Goal: Book appointment/travel/reservation

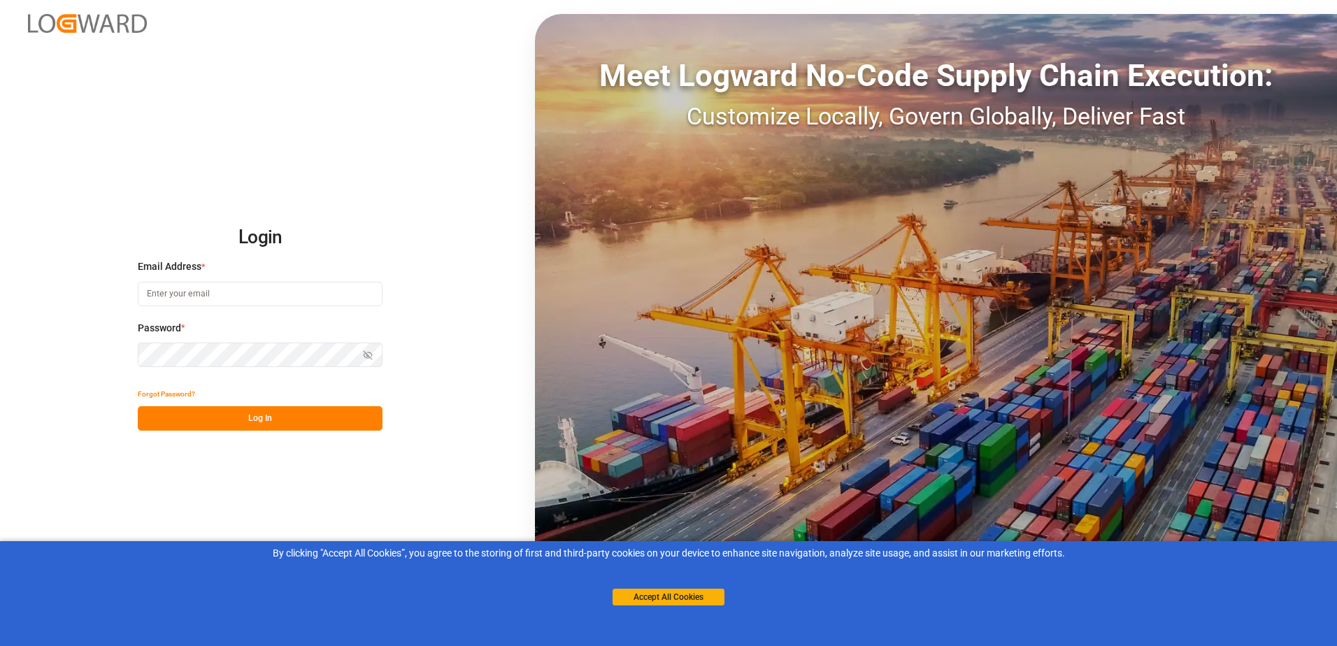
type input "[EMAIL_ADDRESS][DOMAIN_NAME]"
click at [372, 354] on icon "button" at bounding box center [370, 354] width 5 height 4
drag, startPoint x: 296, startPoint y: 417, endPoint x: 337, endPoint y: 638, distance: 224.0
click at [296, 418] on button "Log In" at bounding box center [260, 418] width 245 height 24
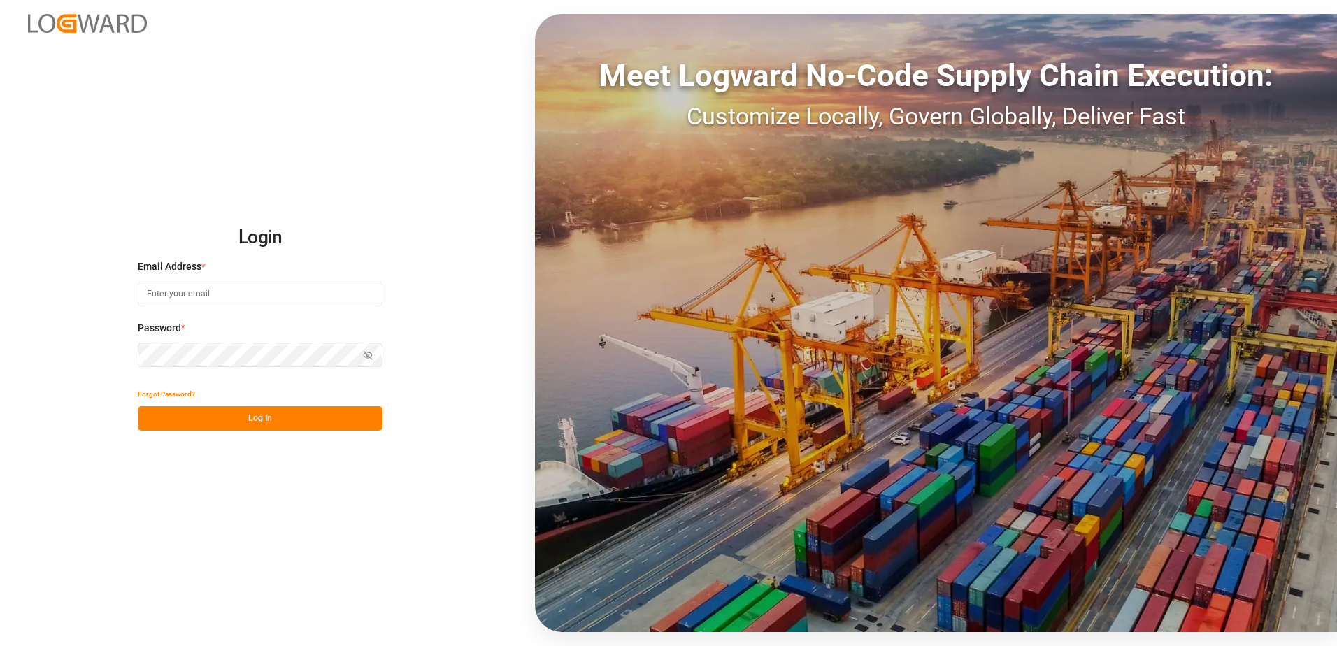
click at [274, 302] on input at bounding box center [260, 294] width 245 height 24
type input "[EMAIL_ADDRESS][DOMAIN_NAME]"
click at [263, 338] on div "Password * Show password Password is required." at bounding box center [260, 352] width 245 height 62
click at [217, 419] on button "Log In" at bounding box center [260, 418] width 245 height 24
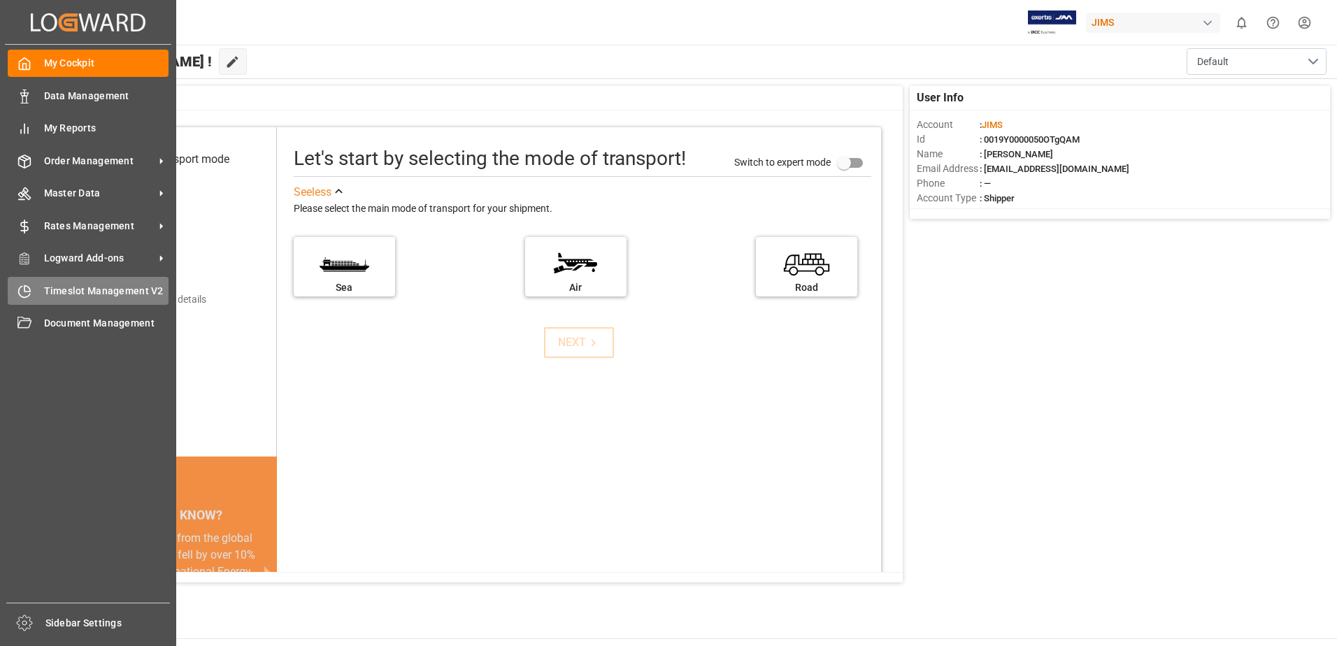
click at [136, 287] on span "Timeslot Management V2" at bounding box center [106, 291] width 125 height 15
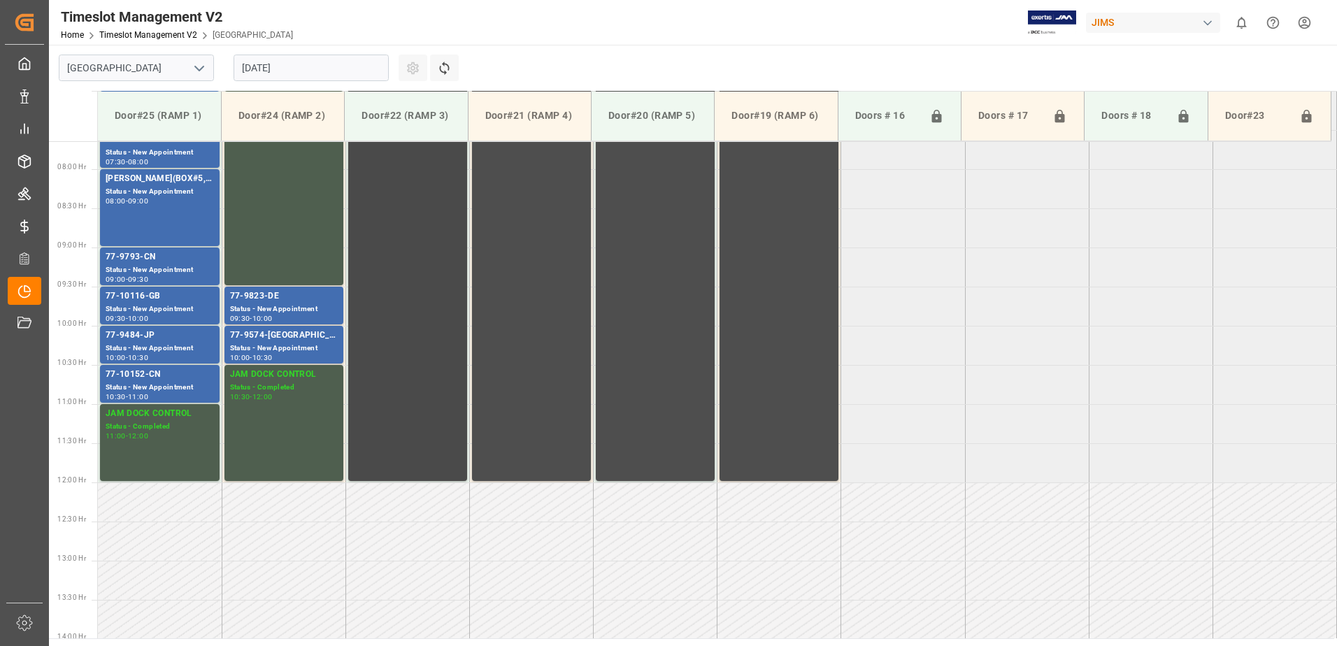
scroll to position [618, 0]
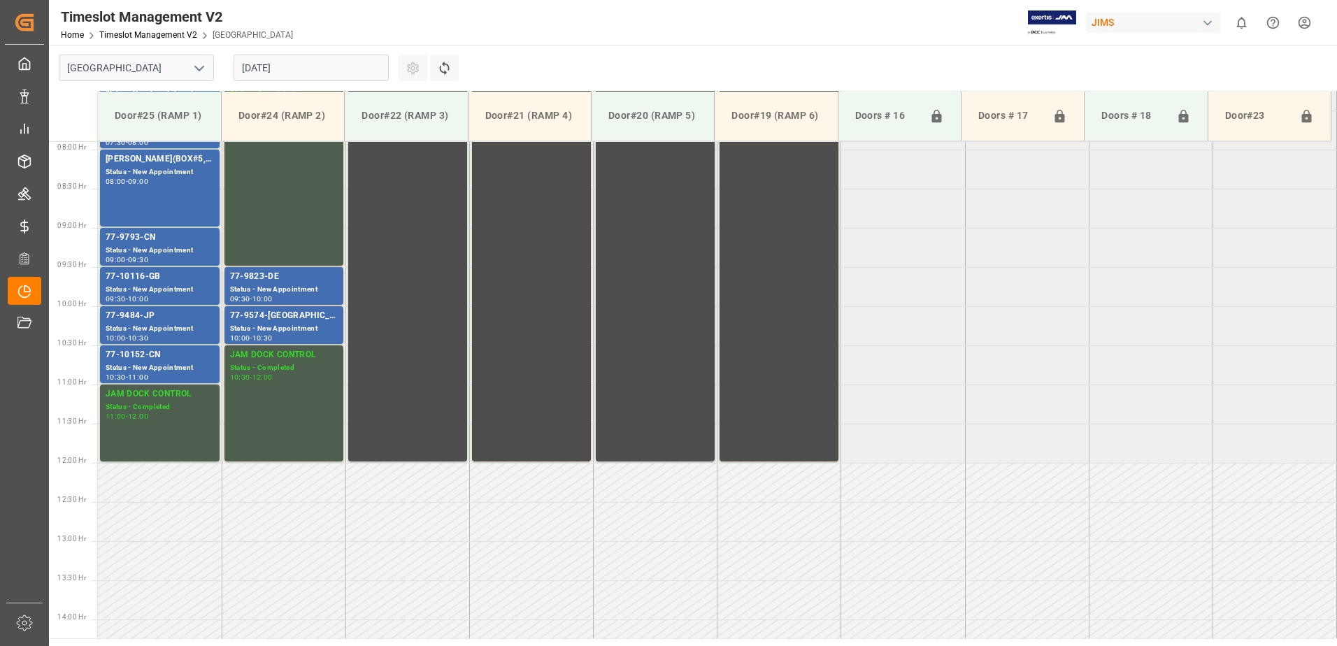
click at [310, 68] on input "11.08.2025" at bounding box center [311, 68] width 155 height 27
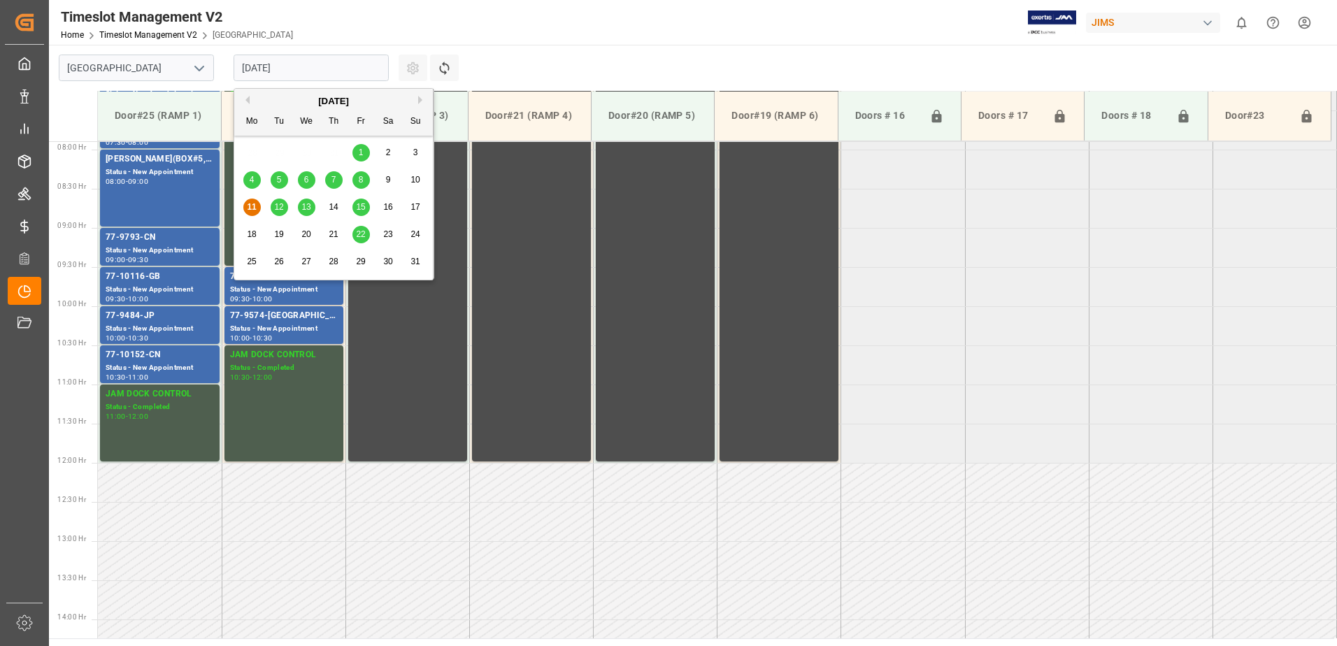
click at [280, 205] on span "12" at bounding box center [278, 207] width 9 height 10
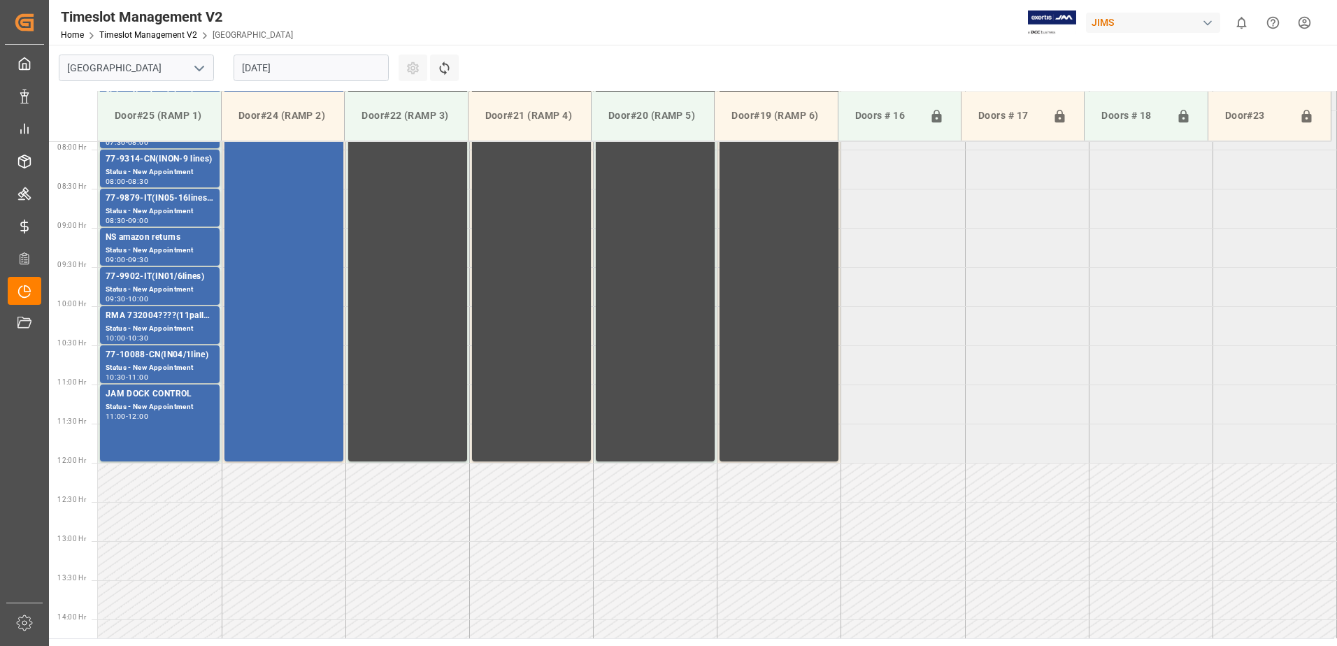
click at [166, 485] on td at bounding box center [160, 482] width 124 height 39
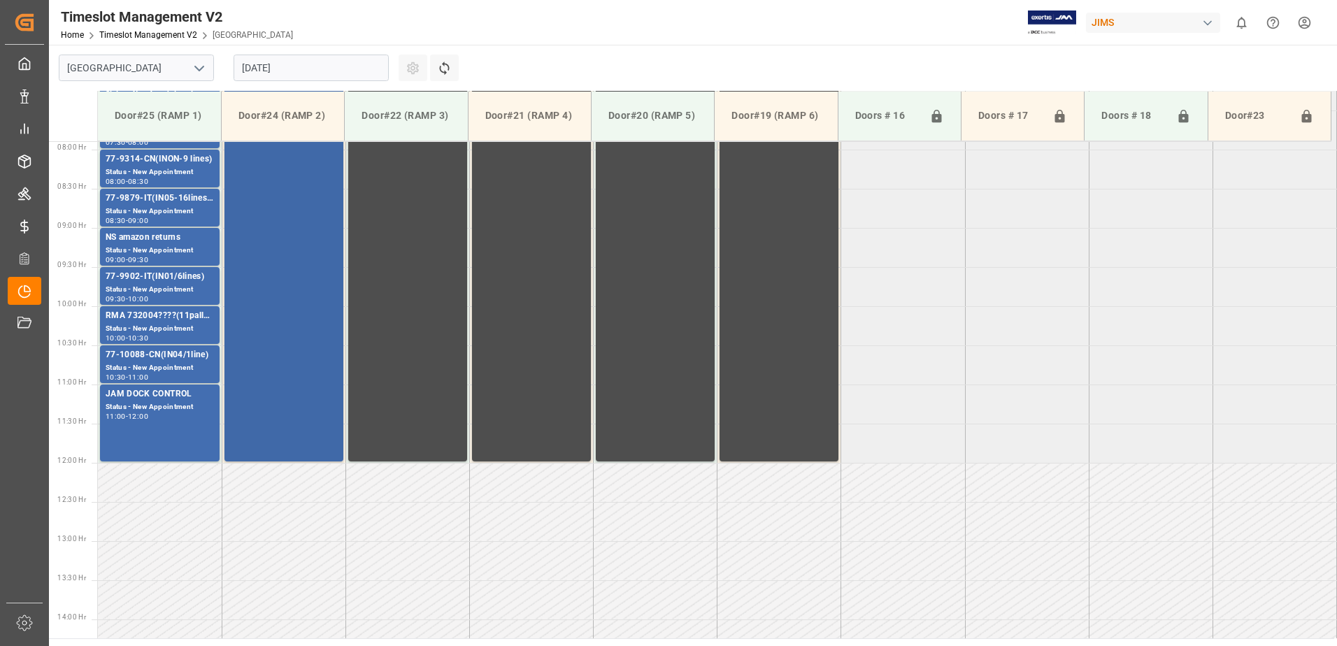
scroll to position [338, 0]
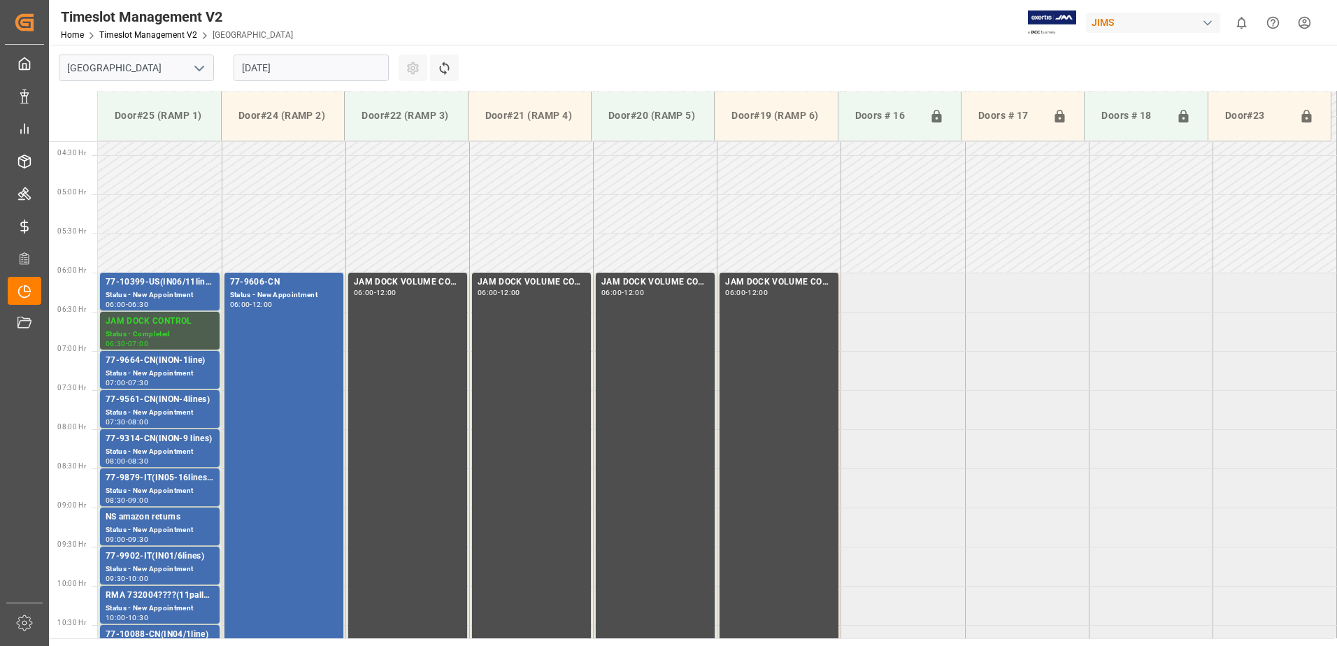
click at [311, 65] on input "12.08.2025" at bounding box center [311, 68] width 155 height 27
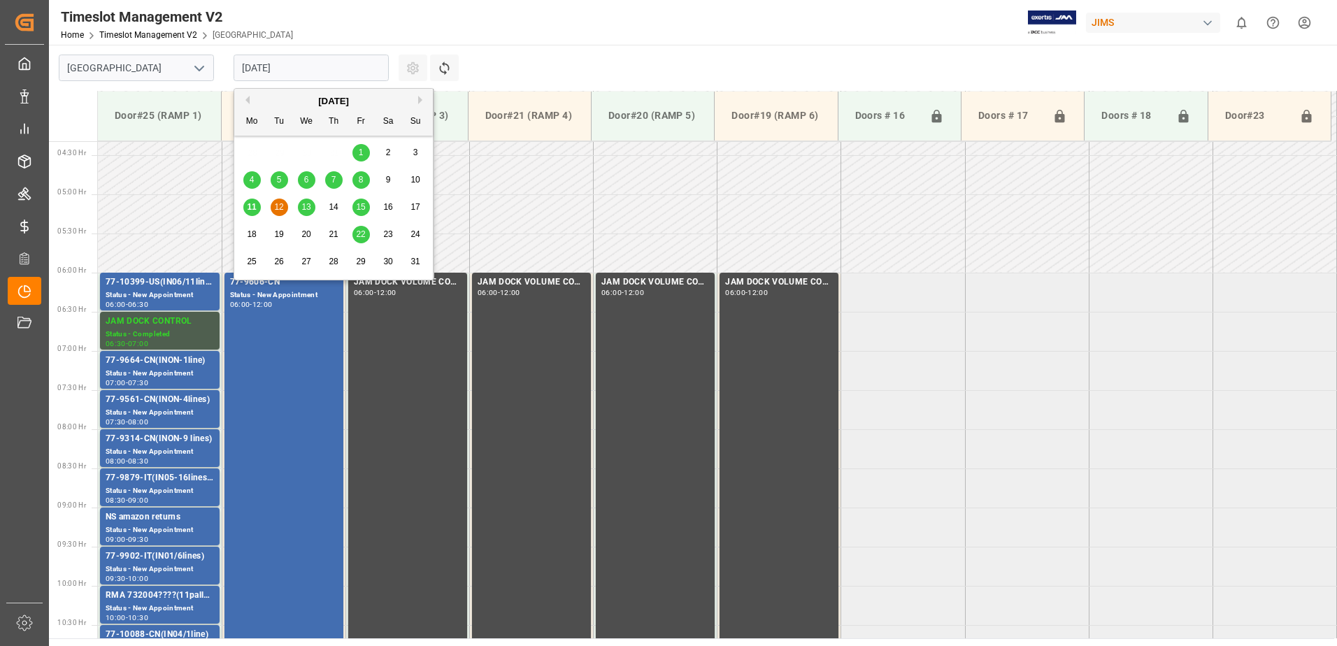
click at [315, 212] on div "13" at bounding box center [306, 207] width 17 height 17
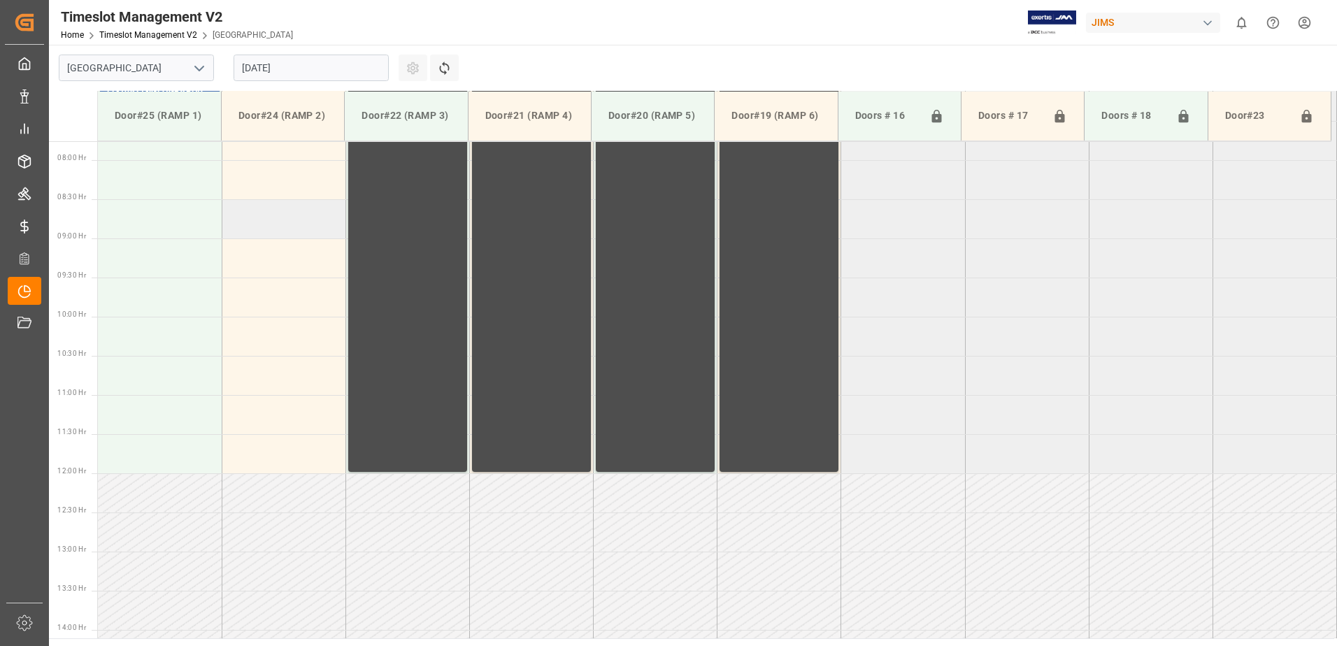
scroll to position [618, 0]
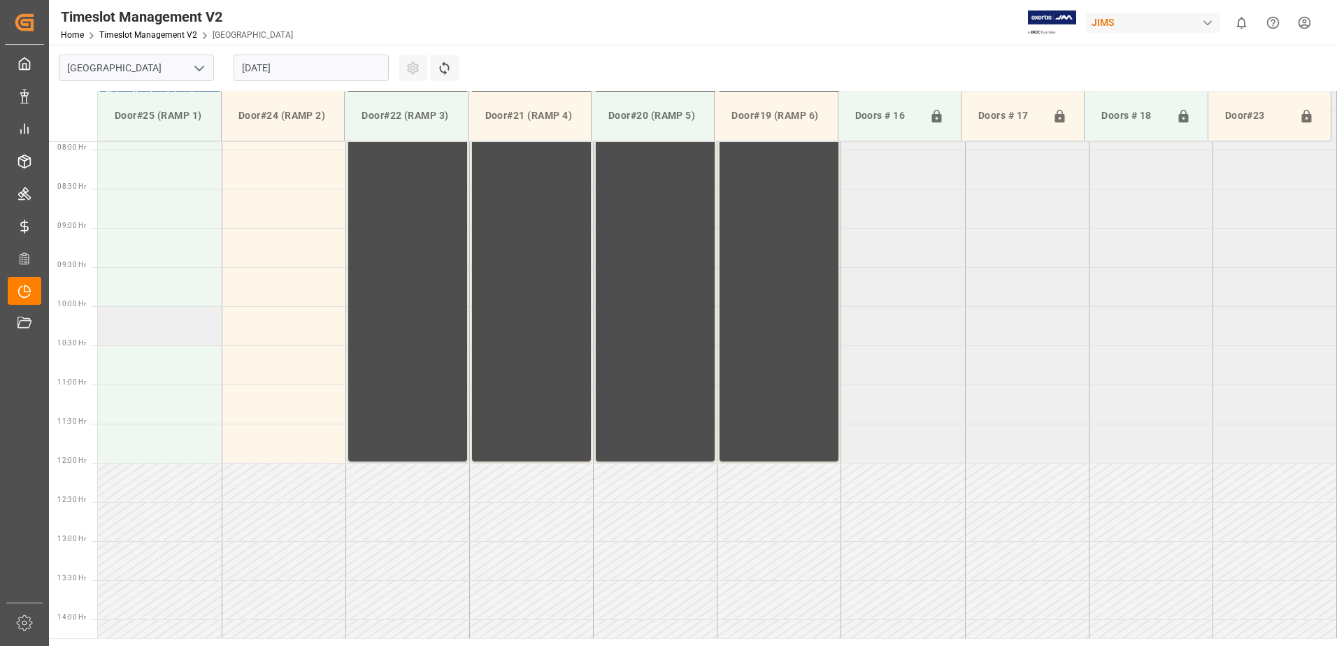
click at [126, 334] on td at bounding box center [160, 325] width 124 height 39
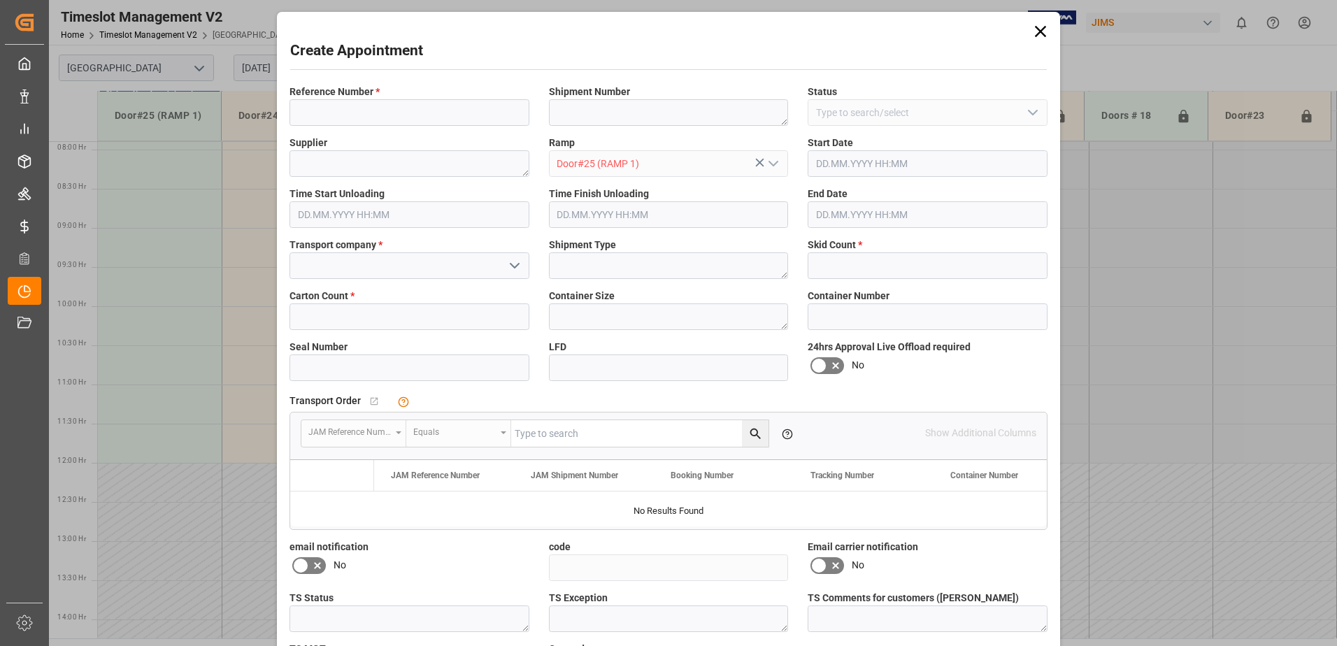
type input "13.08.2025 10:00"
type input "13.08.2025 10:30"
click at [355, 129] on div "Reference Number *" at bounding box center [409, 105] width 259 height 51
click at [359, 116] on input at bounding box center [409, 112] width 240 height 27
type input "77-10363-us"
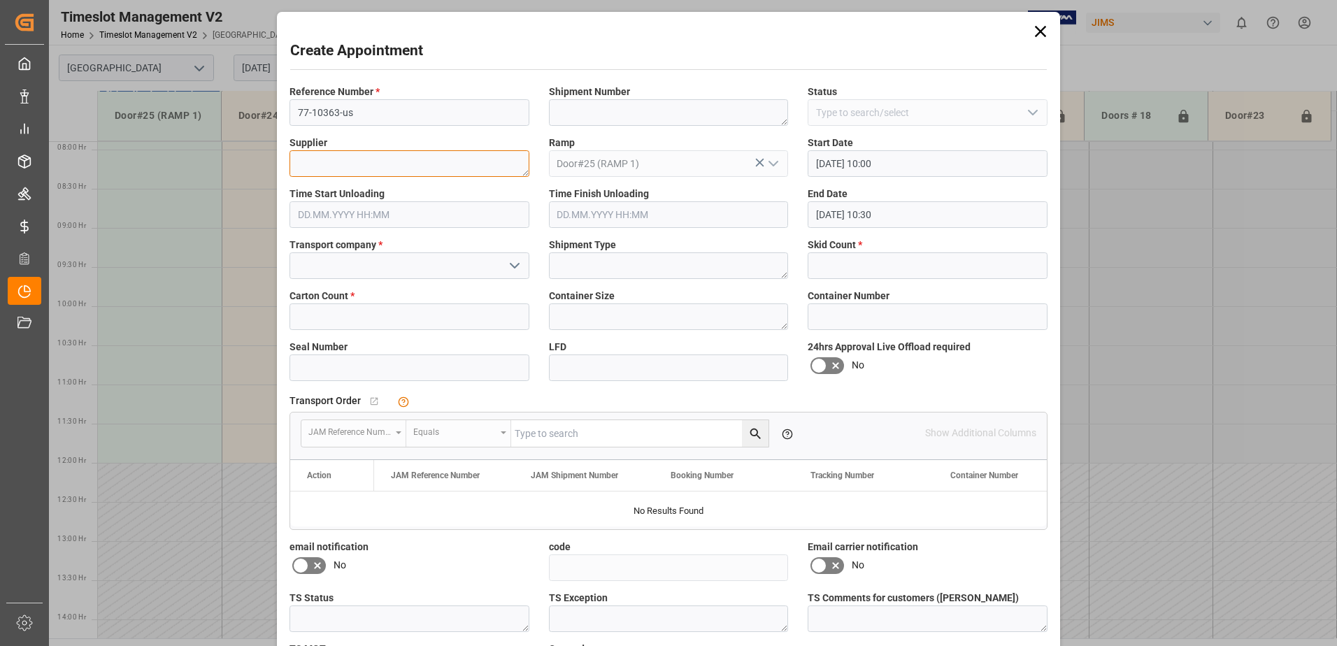
drag, startPoint x: 324, startPoint y: 174, endPoint x: 222, endPoint y: 181, distance: 102.3
click at [324, 173] on textarea at bounding box center [409, 163] width 240 height 27
click at [431, 159] on textarea at bounding box center [409, 163] width 240 height 27
paste textarea "HARMAN DISTRIBUTION CENTER C/O ARVA"
type textarea "HARMAN DISTRIBUTION CENTER C/O ARVA"
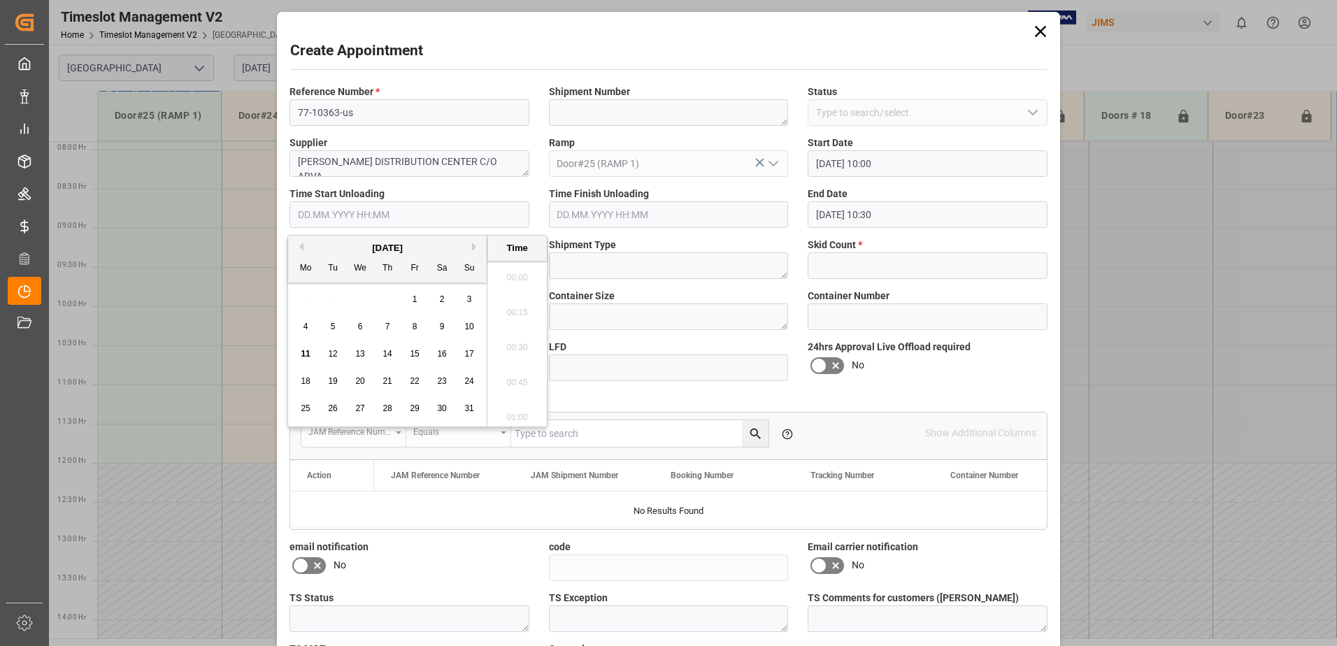
scroll to position [1159, 0]
click at [385, 126] on div "Reference Number * 77-10363-us" at bounding box center [409, 105] width 259 height 51
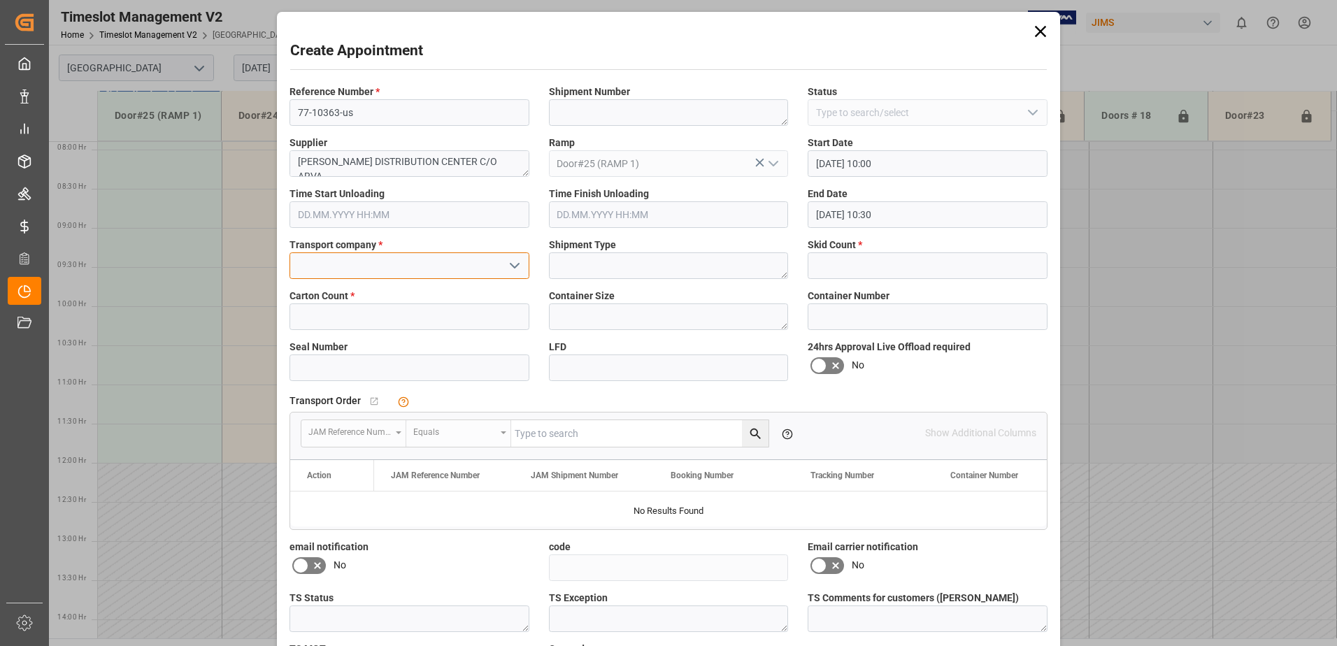
drag, startPoint x: 366, startPoint y: 272, endPoint x: 384, endPoint y: 272, distance: 18.2
click at [366, 271] on input at bounding box center [409, 265] width 240 height 27
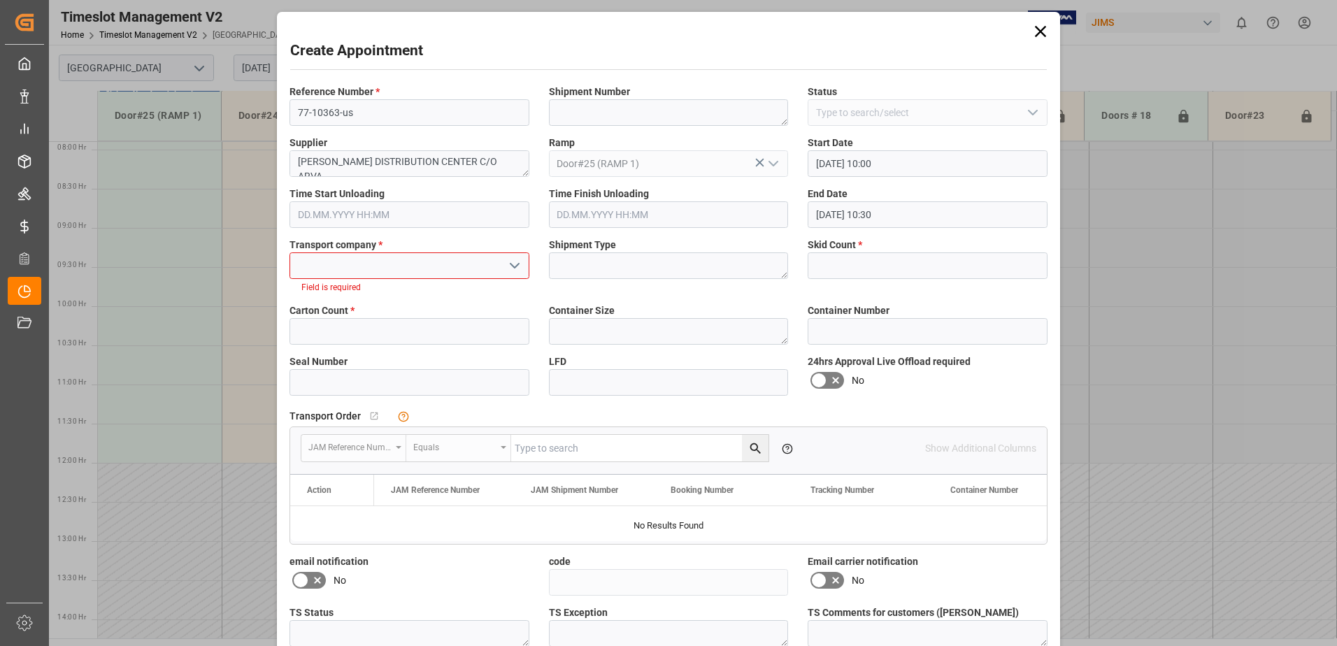
click at [508, 266] on icon "open menu" at bounding box center [514, 265] width 17 height 17
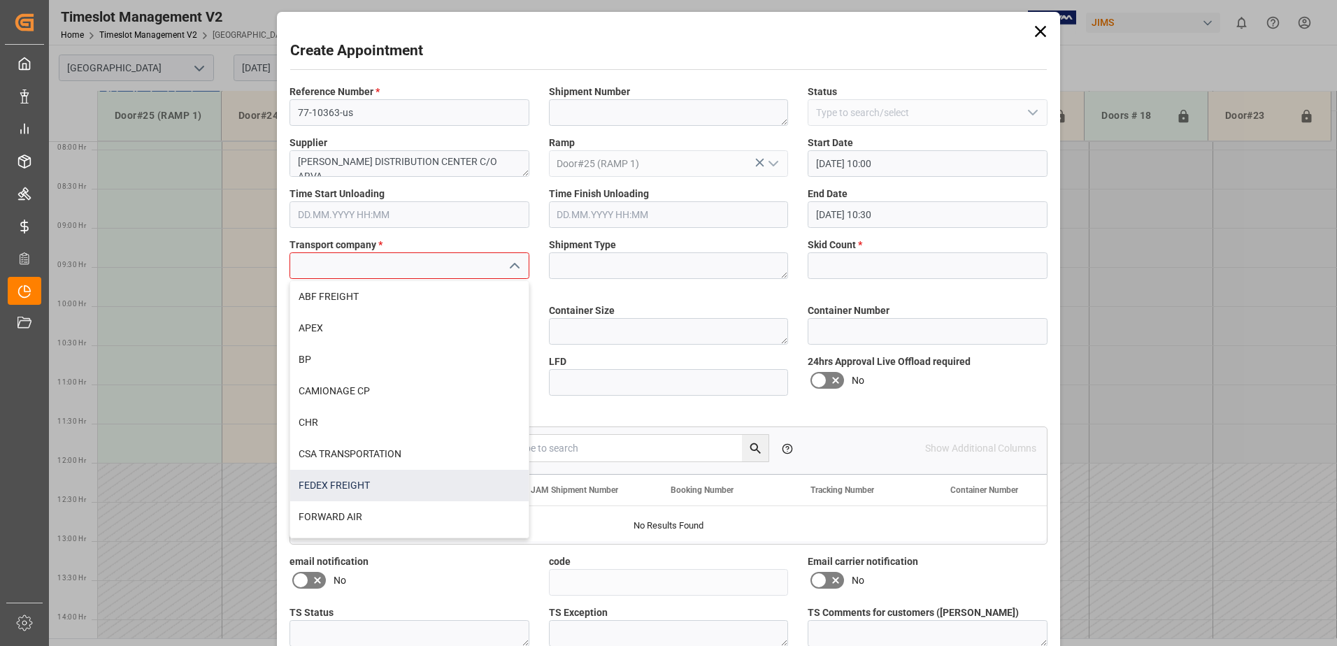
click at [393, 480] on div "FEDEX FREIGHT" at bounding box center [409, 485] width 238 height 31
type input "FEDEX FREIGHT"
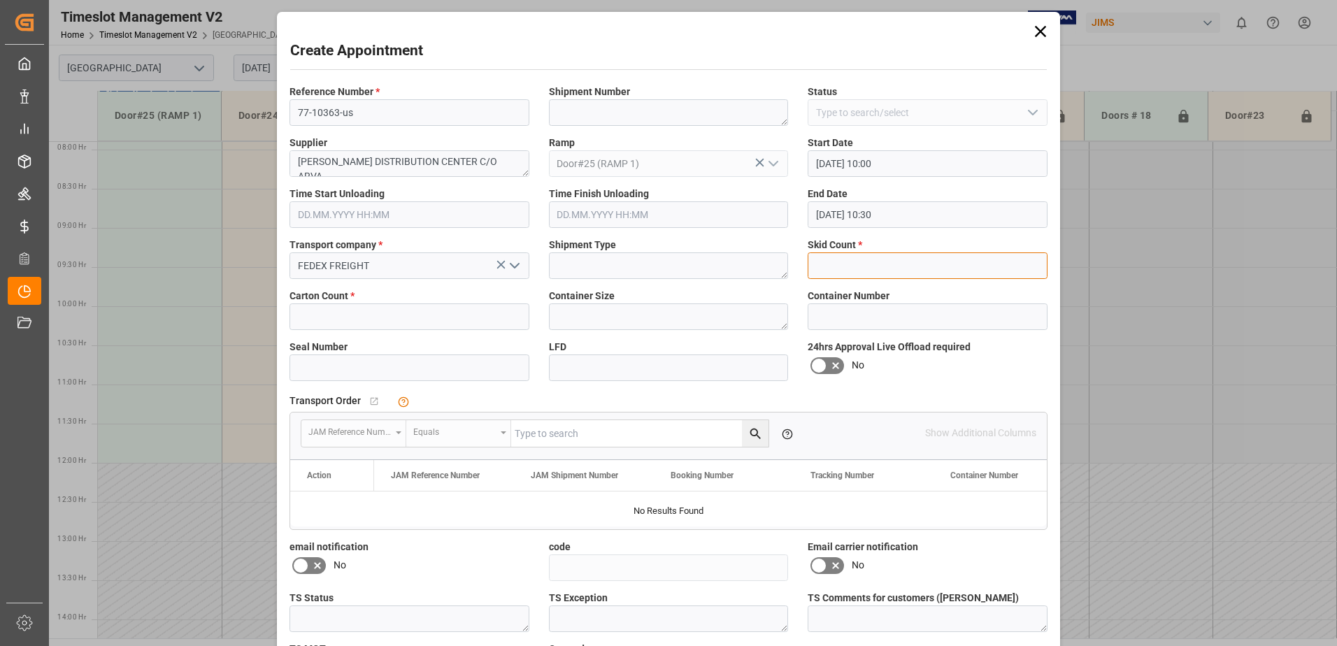
click at [833, 266] on input "text" at bounding box center [928, 265] width 240 height 27
type input "6"
type input "61"
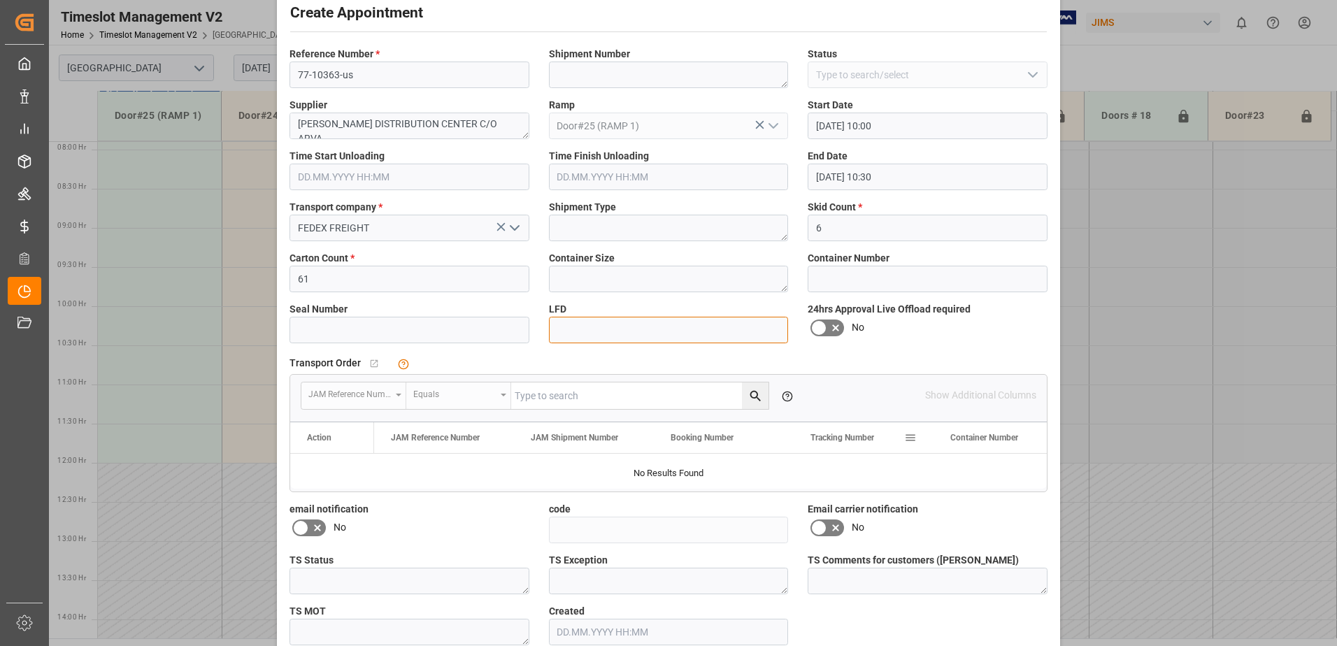
scroll to position [108, 0]
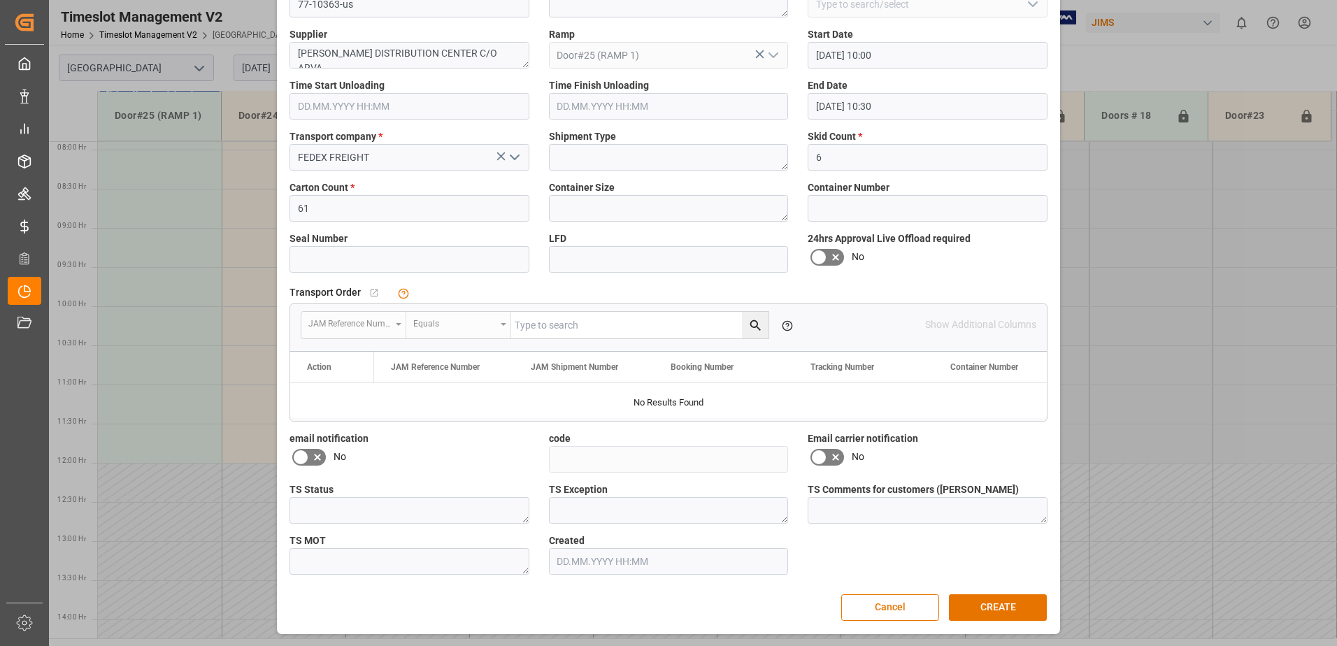
click at [309, 454] on icon at bounding box center [317, 457] width 17 height 17
click at [0, 0] on input "checkbox" at bounding box center [0, 0] width 0 height 0
click at [829, 457] on icon at bounding box center [835, 457] width 17 height 17
click at [0, 0] on input "checkbox" at bounding box center [0, 0] width 0 height 0
click at [984, 604] on button "CREATE" at bounding box center [998, 607] width 98 height 27
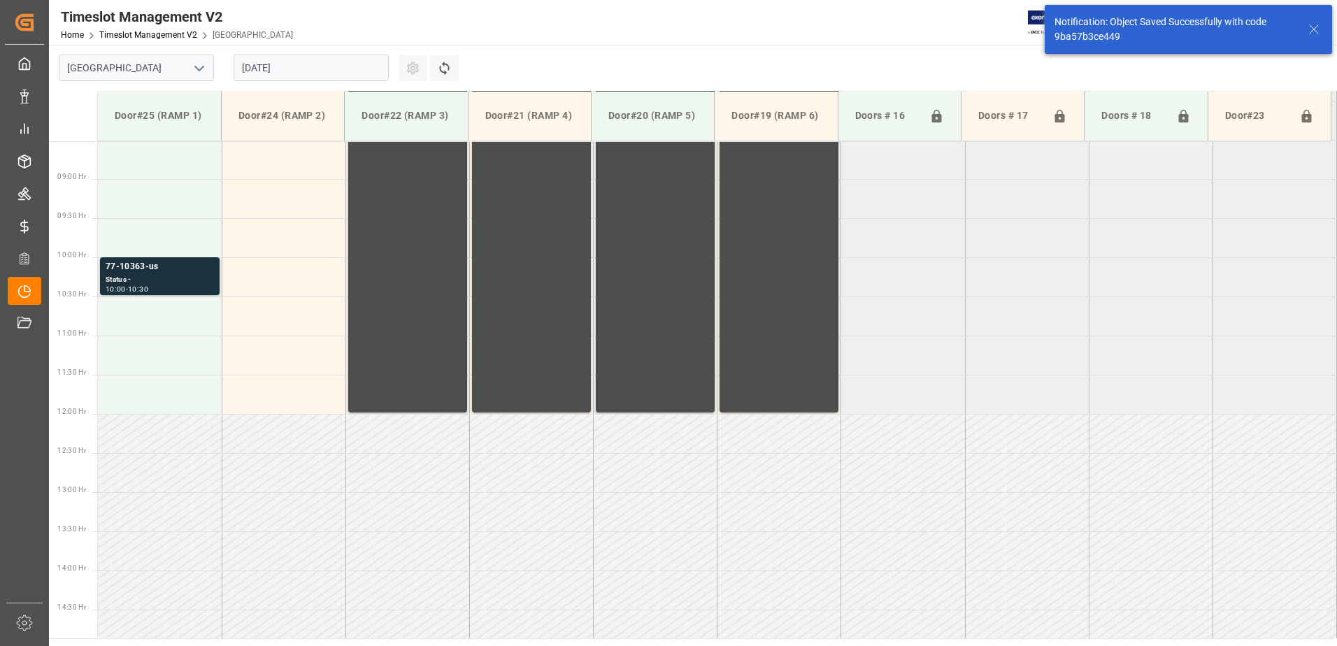
scroll to position [696, 0]
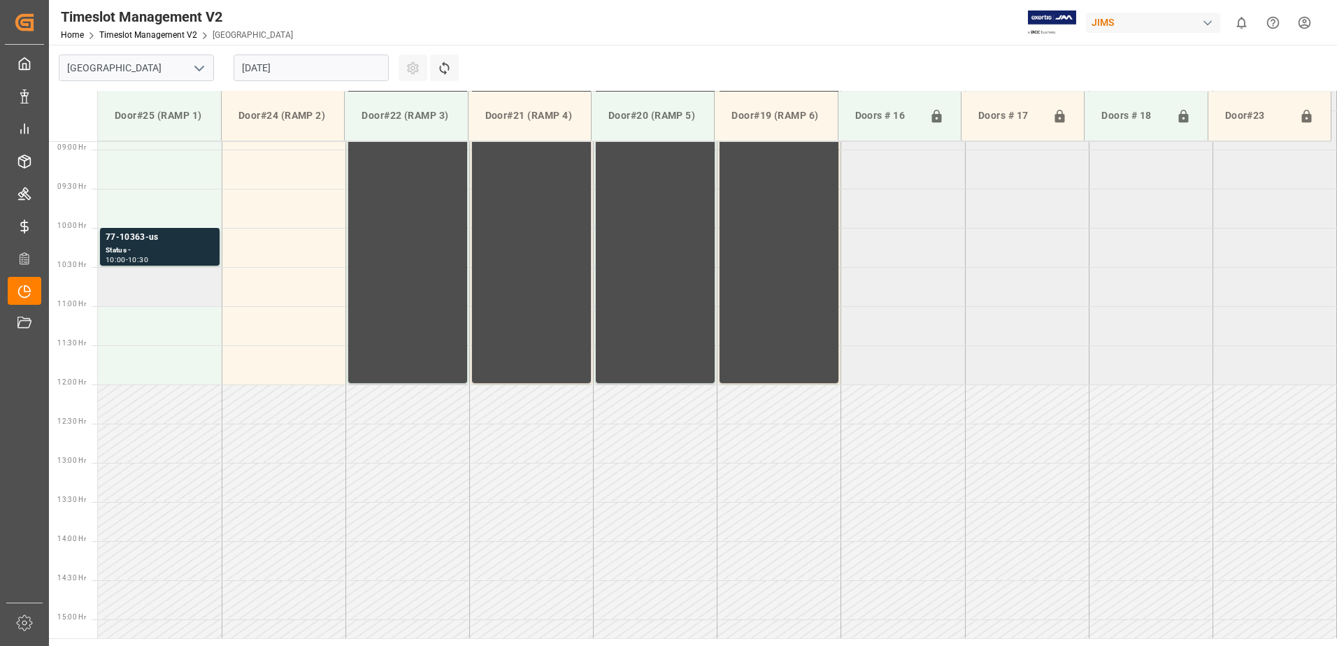
click at [171, 287] on td at bounding box center [160, 286] width 124 height 39
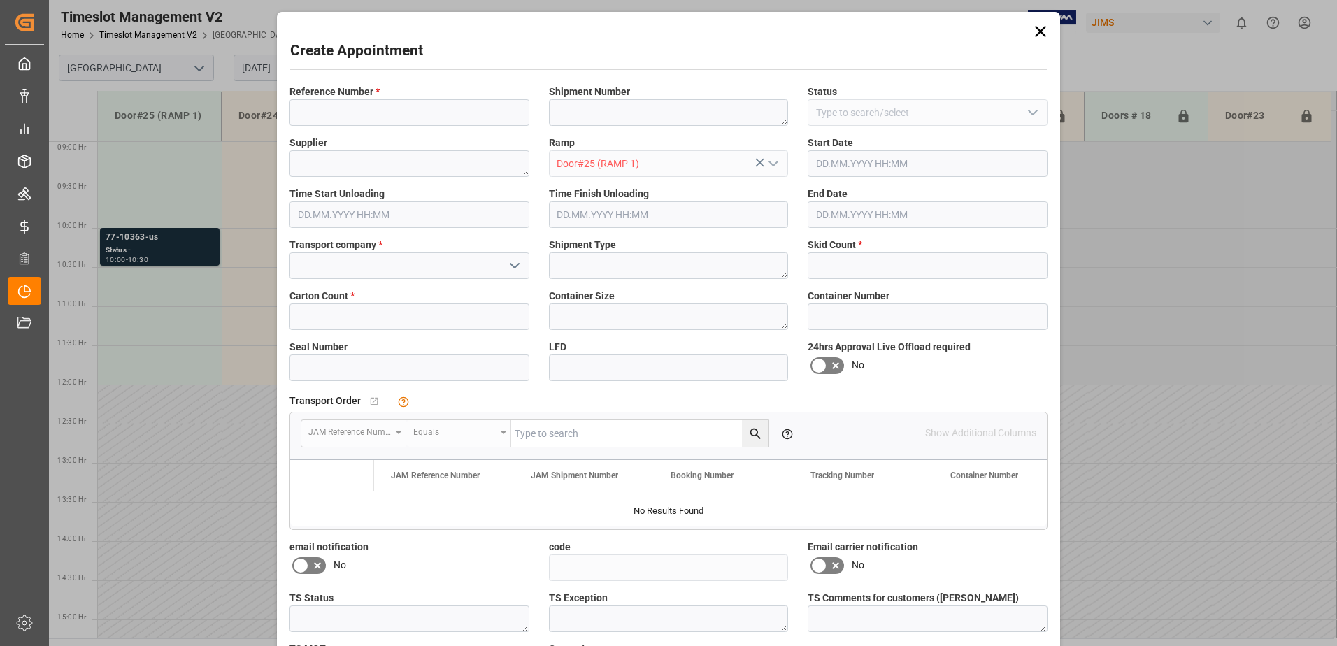
type input "13.08.2025 10:30"
type input "13.08.2025 11:00"
click at [412, 114] on input at bounding box center [409, 112] width 240 height 27
type input "77-10306-us"
click at [333, 155] on textarea at bounding box center [409, 163] width 240 height 27
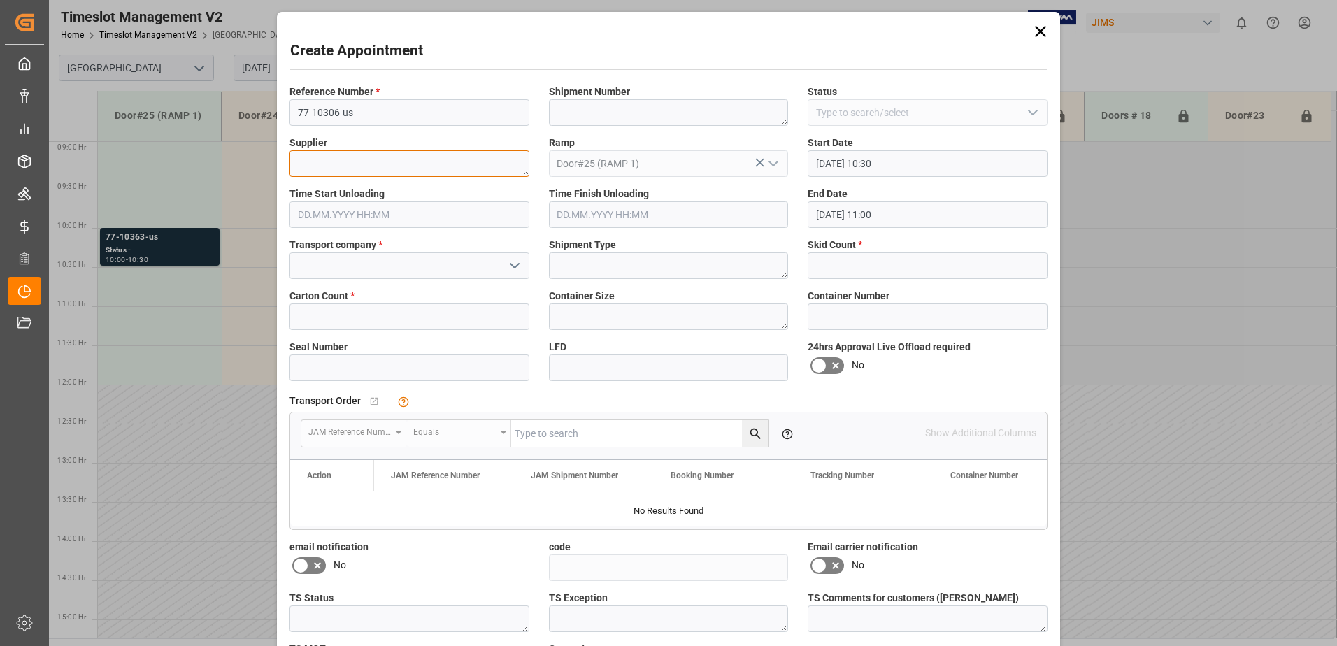
click at [359, 168] on textarea at bounding box center [409, 163] width 240 height 27
paste textarea "SOUNDTUBE ENTERTAINMENT - MSE AUDIO"
type textarea "SOUNDTUBE ENTERTAINMENT - MSE AUDIO"
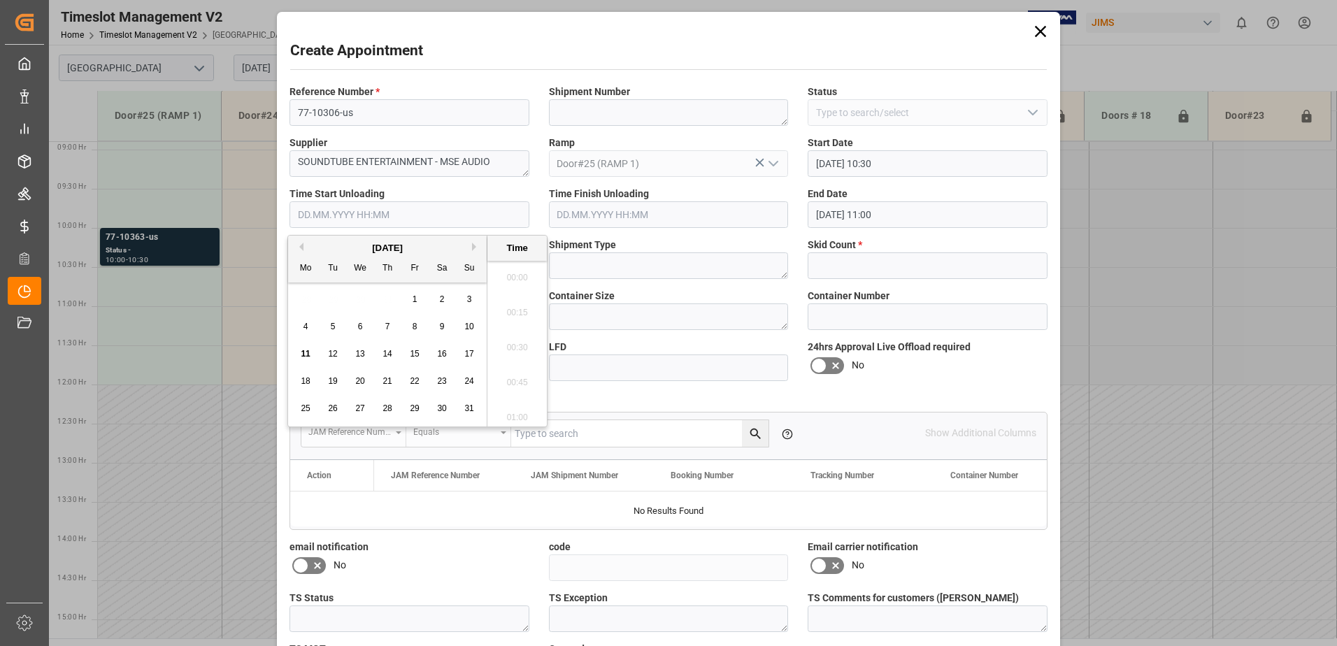
scroll to position [1159, 0]
click at [376, 263] on div "Mo Tu We Th Fr Sa Su" at bounding box center [387, 268] width 199 height 27
click at [376, 201] on input "text" at bounding box center [409, 214] width 240 height 27
click at [444, 193] on label "Time Start Unloading" at bounding box center [409, 194] width 240 height 15
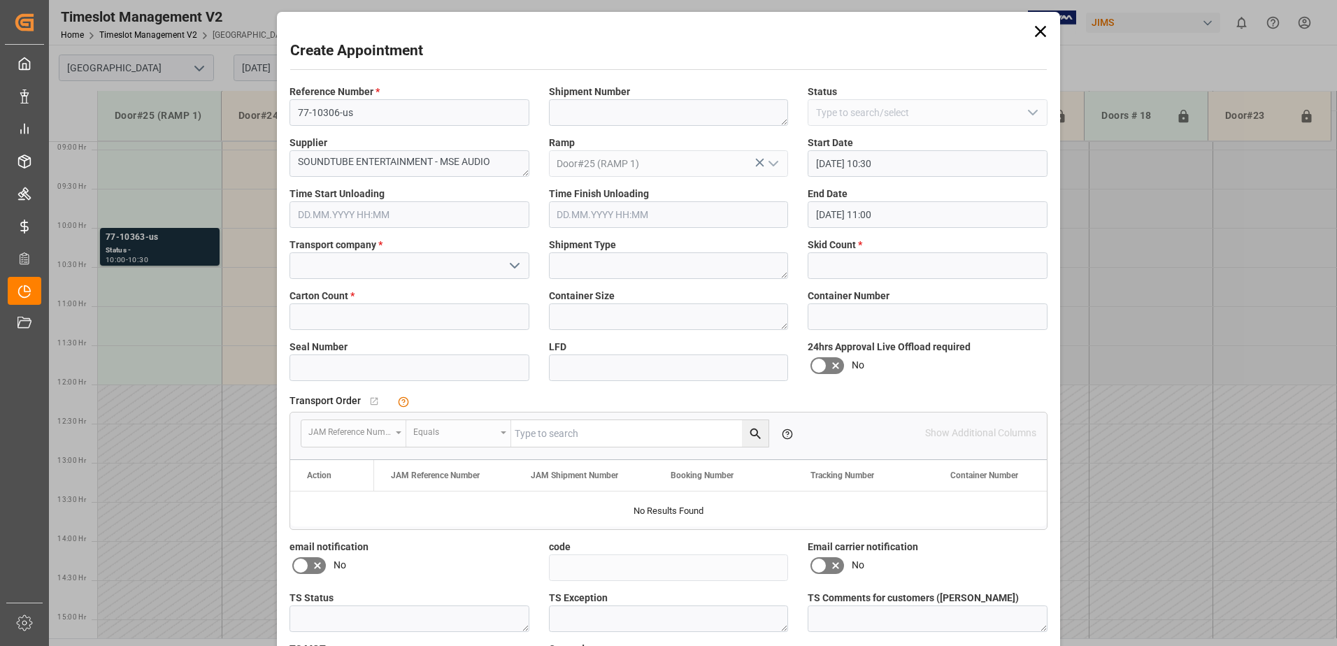
click at [503, 268] on button "open menu" at bounding box center [513, 266] width 21 height 22
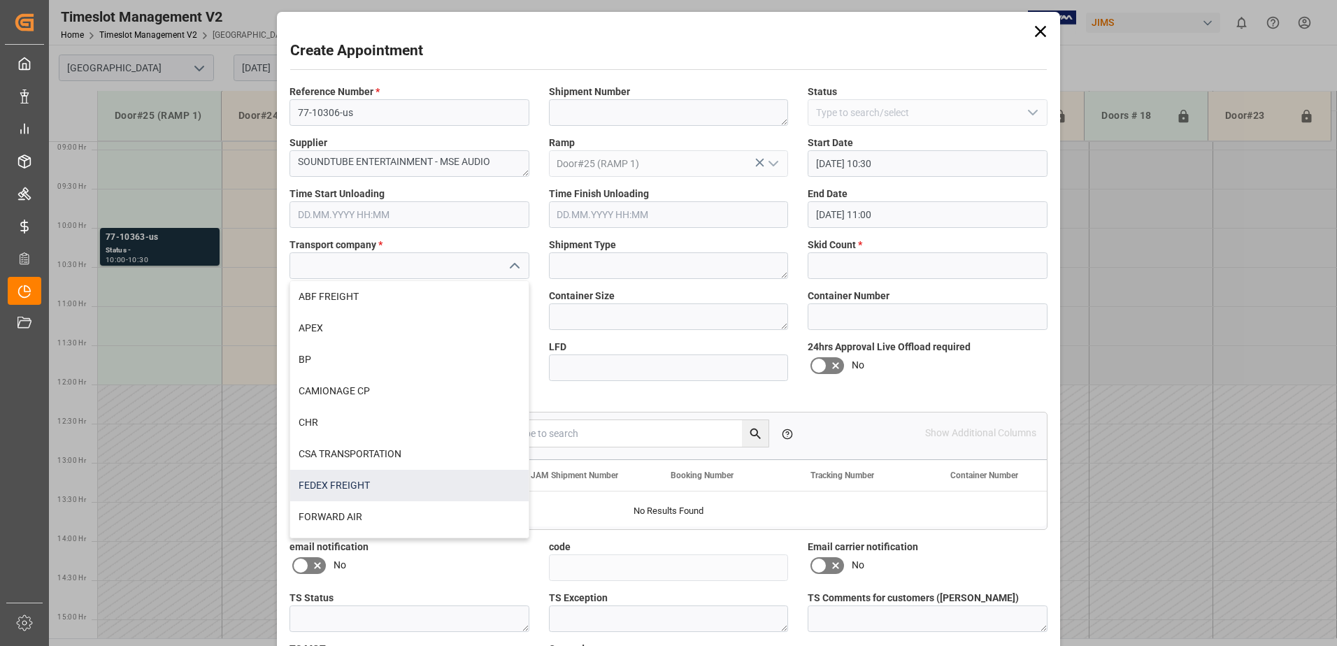
click at [368, 490] on div "FEDEX FREIGHT" at bounding box center [409, 485] width 238 height 31
type input "FEDEX FREIGHT"
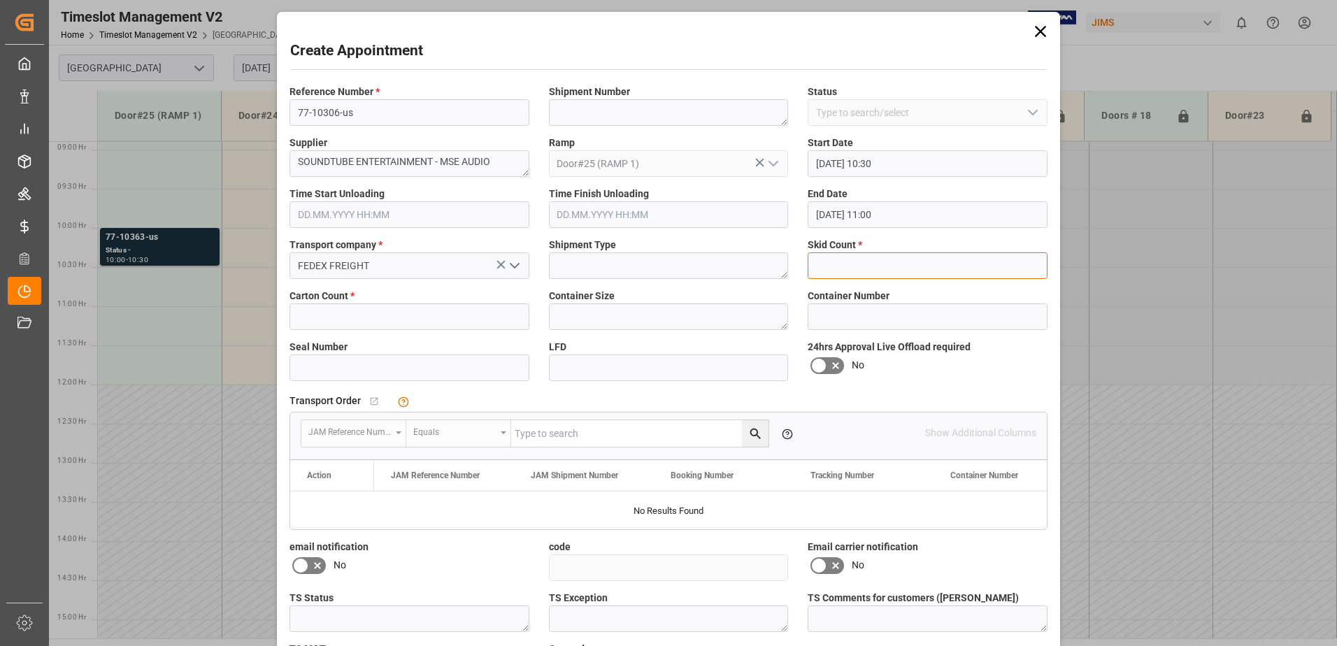
click at [847, 277] on input "text" at bounding box center [928, 265] width 240 height 27
type input "1"
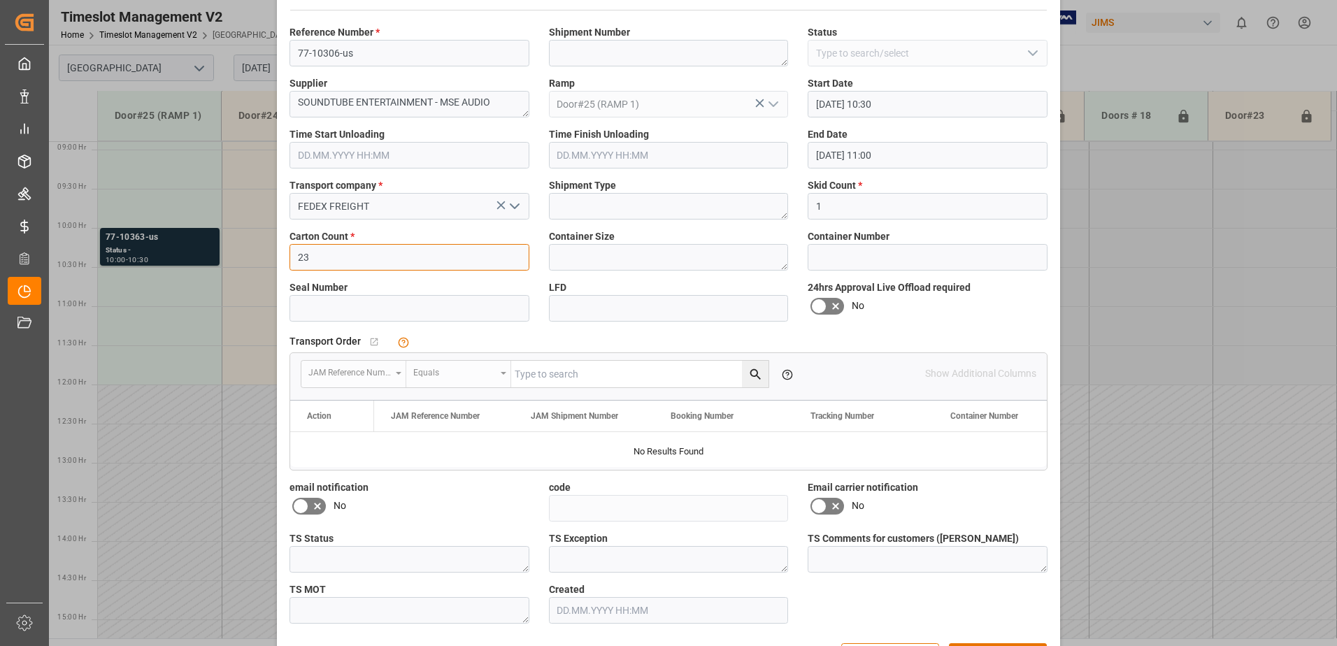
scroll to position [108, 0]
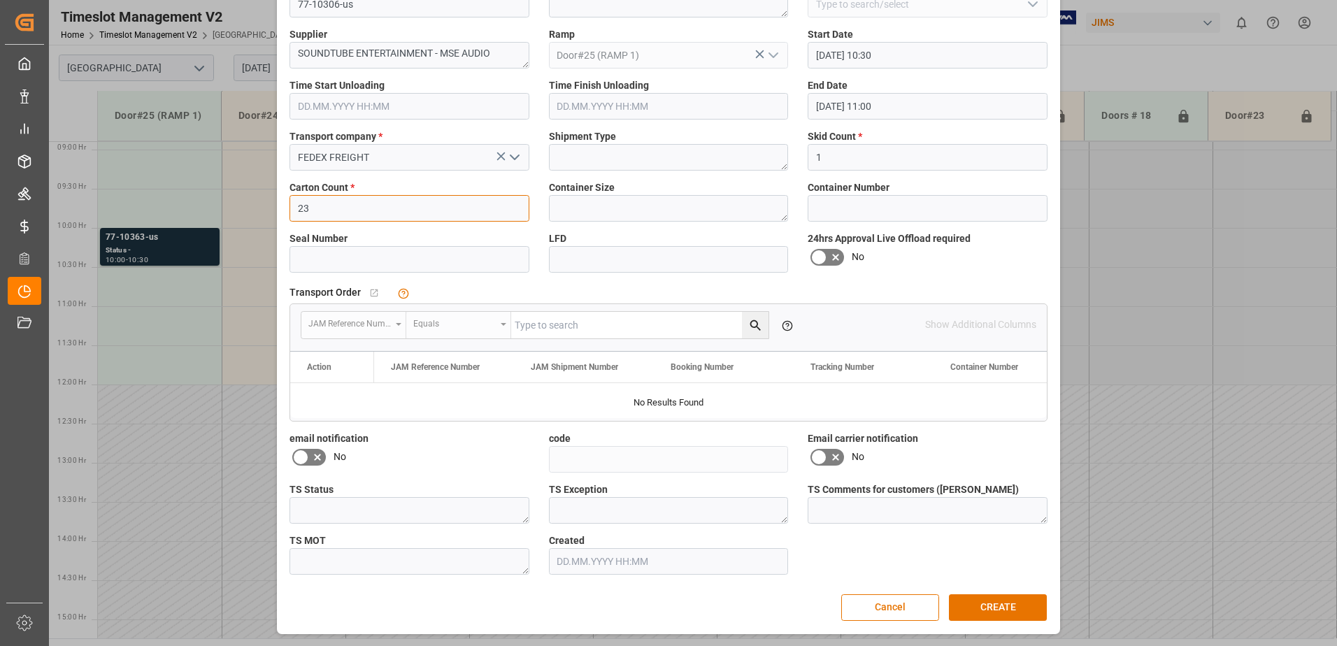
type input "23"
click at [325, 457] on label at bounding box center [308, 457] width 39 height 22
click at [0, 0] on input "checkbox" at bounding box center [0, 0] width 0 height 0
click at [313, 457] on icon at bounding box center [317, 457] width 17 height 17
click at [0, 0] on input "checkbox" at bounding box center [0, 0] width 0 height 0
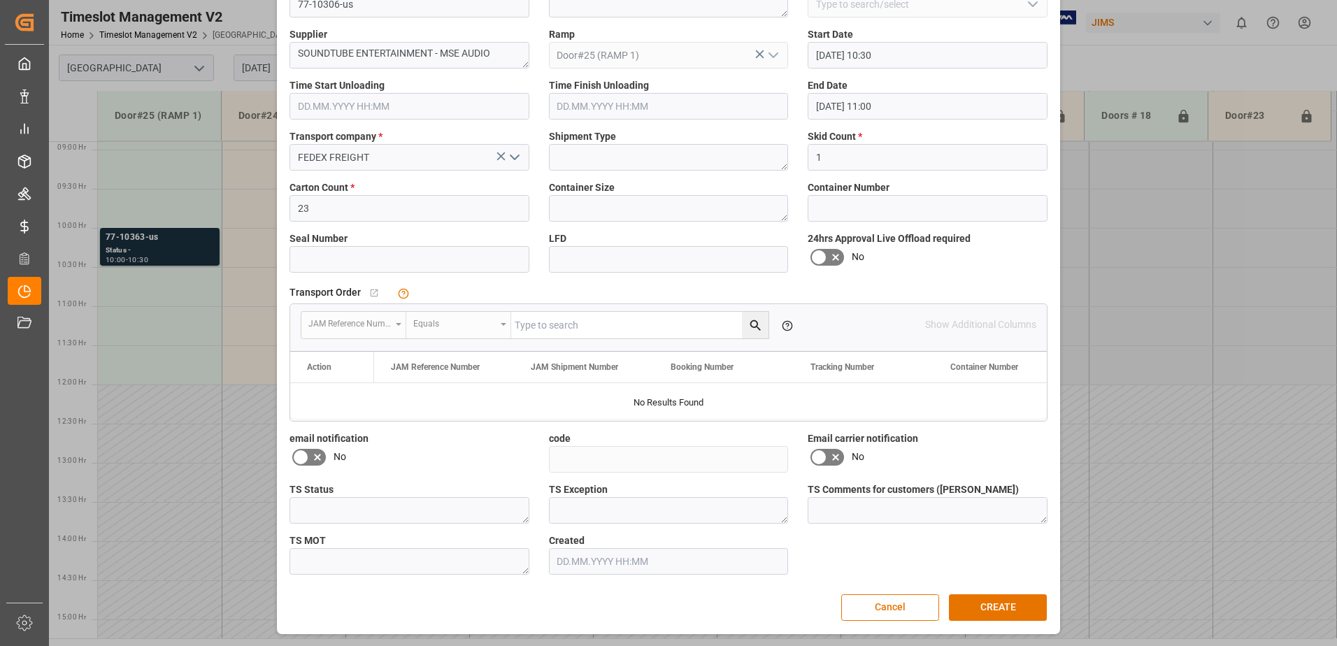
click at [822, 458] on icon at bounding box center [818, 457] width 17 height 17
click at [0, 0] on input "checkbox" at bounding box center [0, 0] width 0 height 0
drag, startPoint x: 315, startPoint y: 461, endPoint x: 336, endPoint y: 464, distance: 21.2
click at [316, 461] on icon at bounding box center [317, 457] width 17 height 17
click at [0, 0] on input "checkbox" at bounding box center [0, 0] width 0 height 0
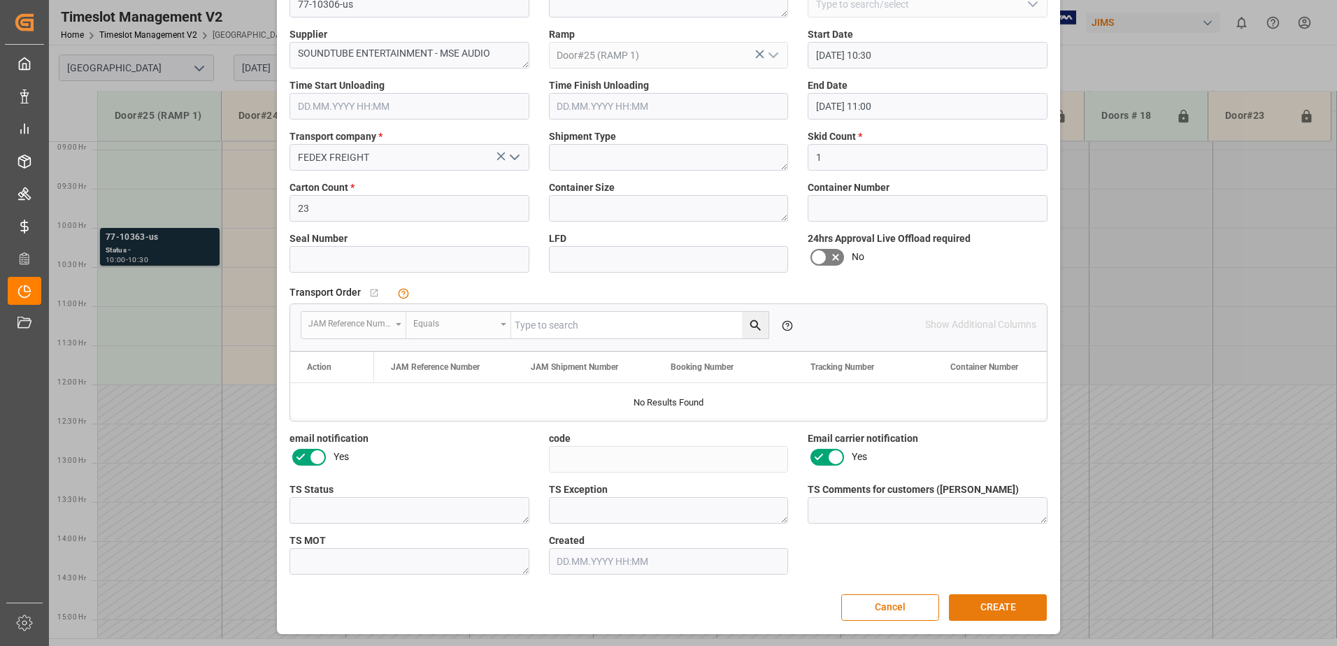
click at [960, 606] on button "CREATE" at bounding box center [998, 607] width 98 height 27
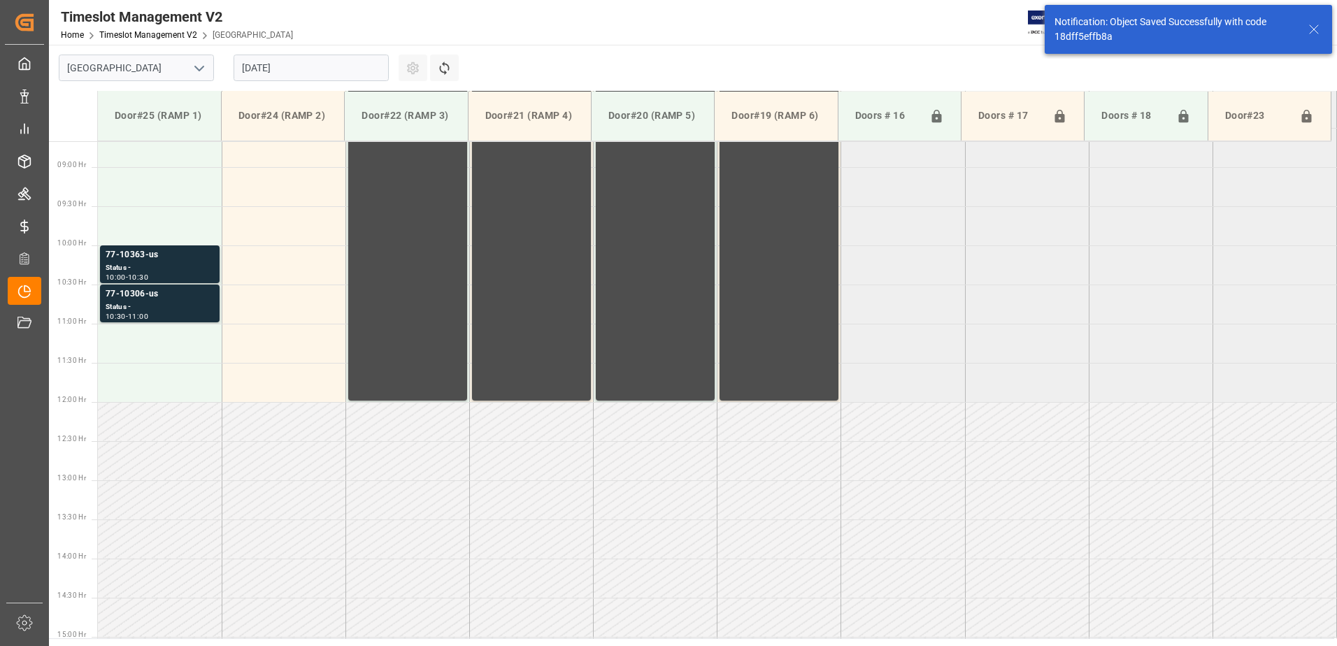
scroll to position [696, 0]
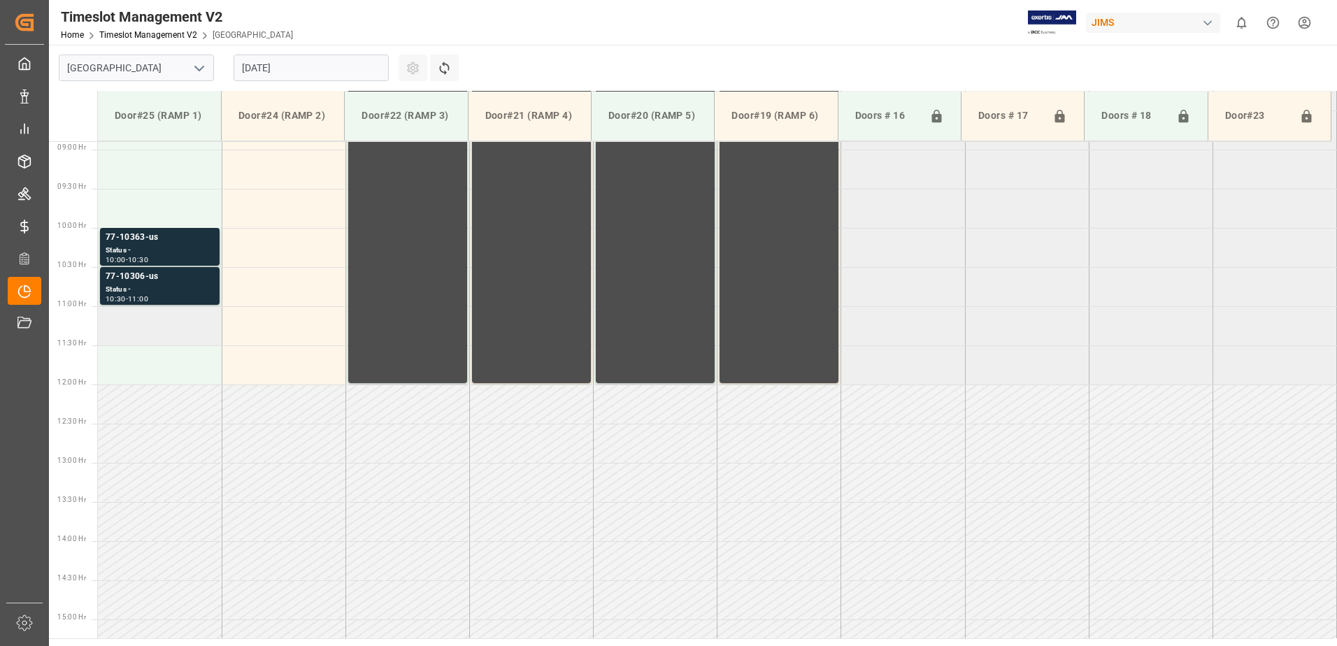
click at [143, 336] on td at bounding box center [160, 325] width 124 height 39
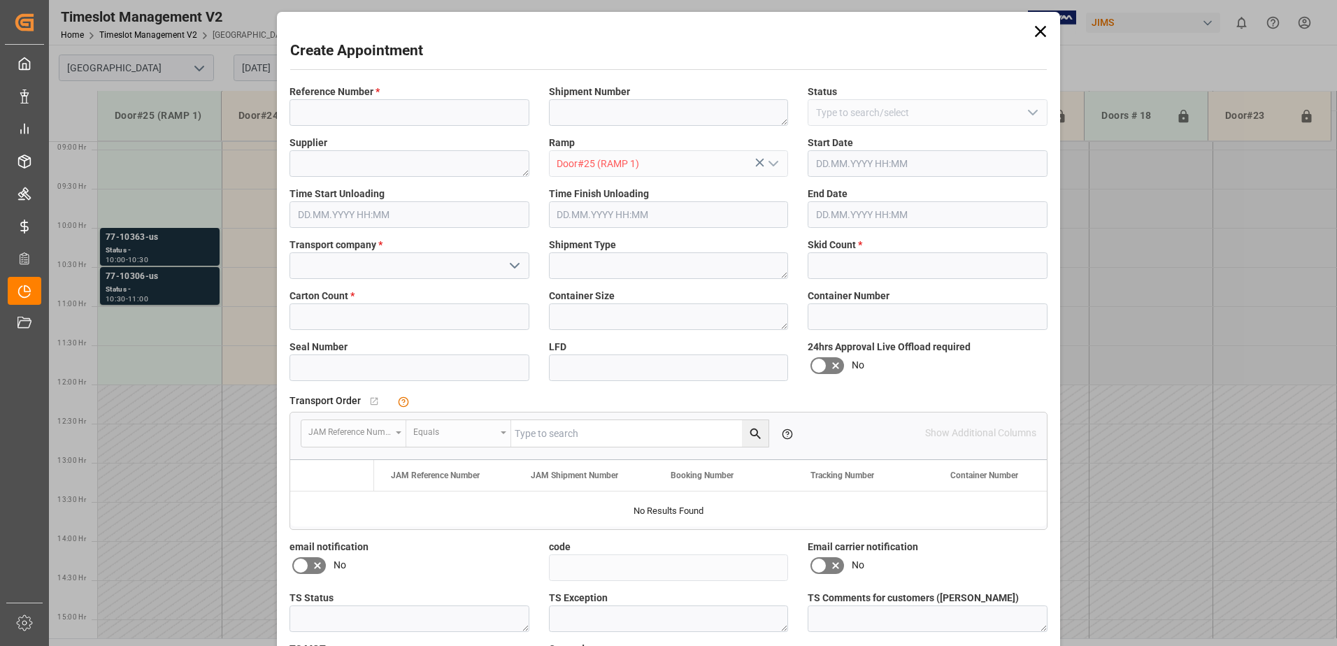
type input "13.08.2025 11:00"
type input "13.08.2025 11:30"
click at [432, 111] on input at bounding box center [409, 112] width 240 height 27
paste input "77-10376-US"
type input "77-10376-US"
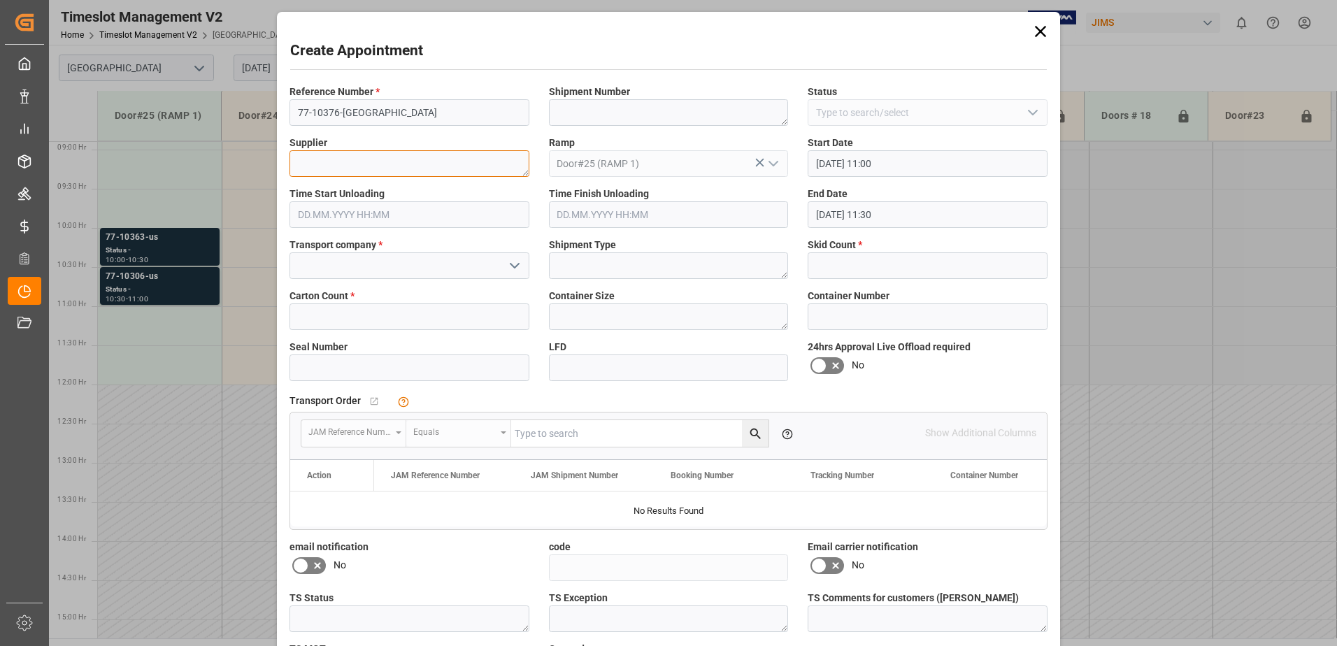
click at [331, 164] on textarea at bounding box center [409, 163] width 240 height 27
click at [337, 165] on textarea at bounding box center [409, 163] width 240 height 27
paste textarea "ONE SYSTEMS INC"
type textarea "ONE SYSTEMS INC"
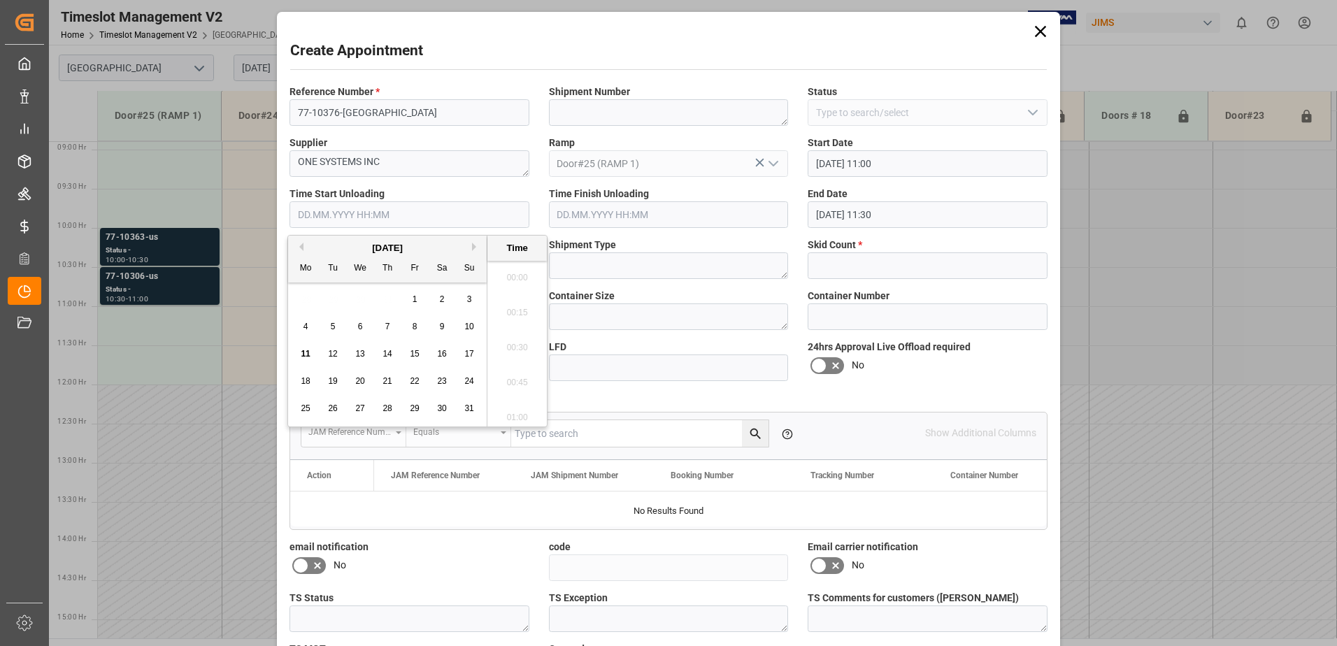
scroll to position [1159, 0]
click at [342, 215] on input "text" at bounding box center [409, 214] width 240 height 27
click at [365, 198] on span "Time Start Unloading" at bounding box center [336, 194] width 95 height 15
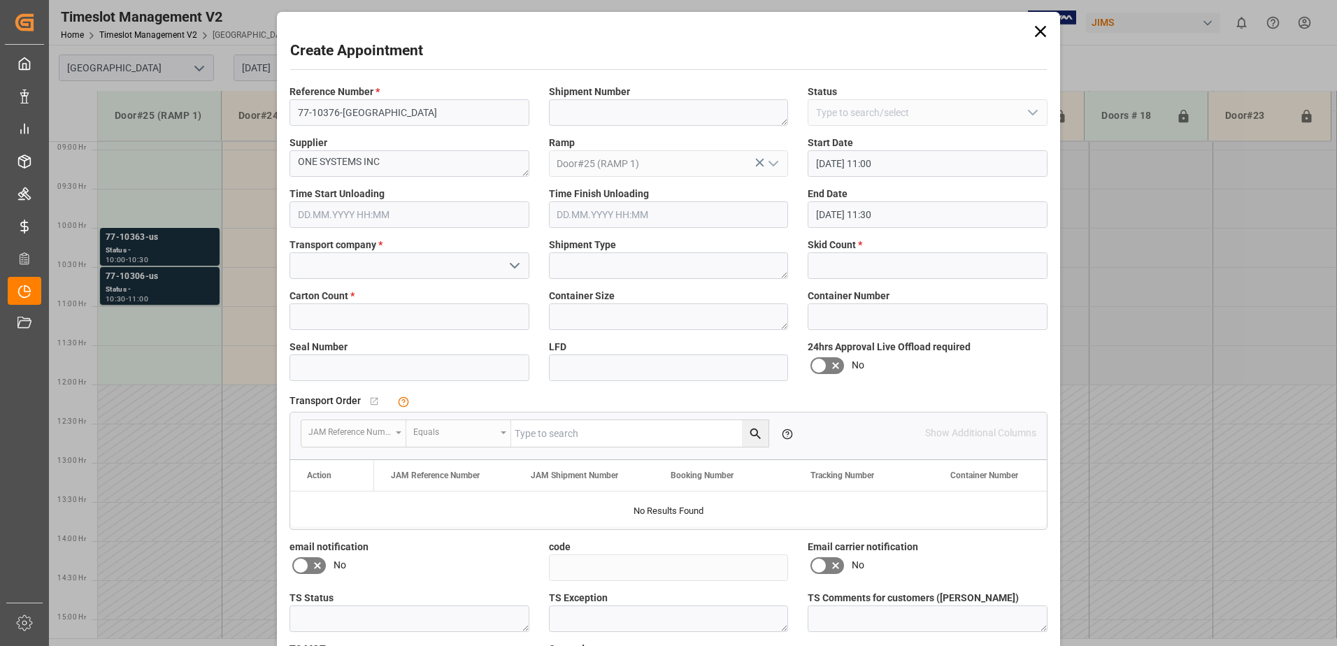
click at [787, 185] on div "Time Finish Unloading" at bounding box center [668, 207] width 259 height 51
click at [398, 272] on input at bounding box center [409, 265] width 240 height 27
click at [509, 264] on icon "open menu" at bounding box center [514, 265] width 17 height 17
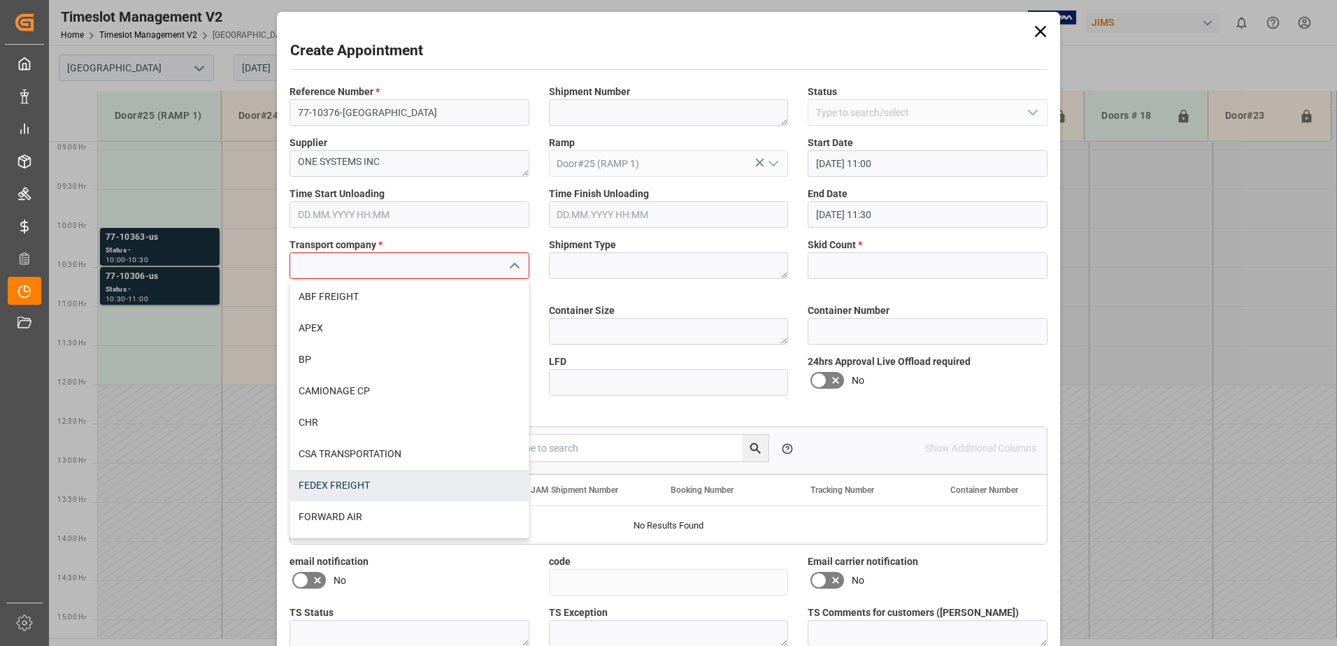
click at [343, 478] on div "FEDEX FREIGHT" at bounding box center [409, 485] width 238 height 31
type input "FEDEX FREIGHT"
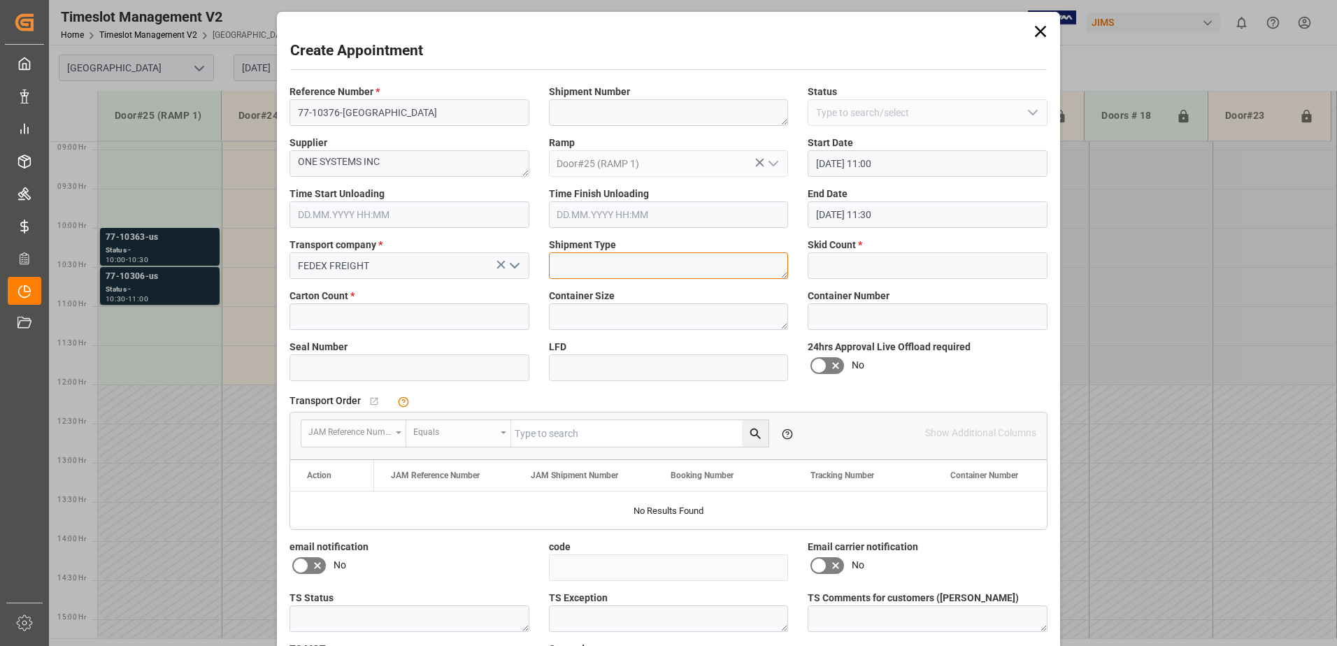
click at [573, 269] on textarea at bounding box center [669, 265] width 240 height 27
type input "1"
type input "12"
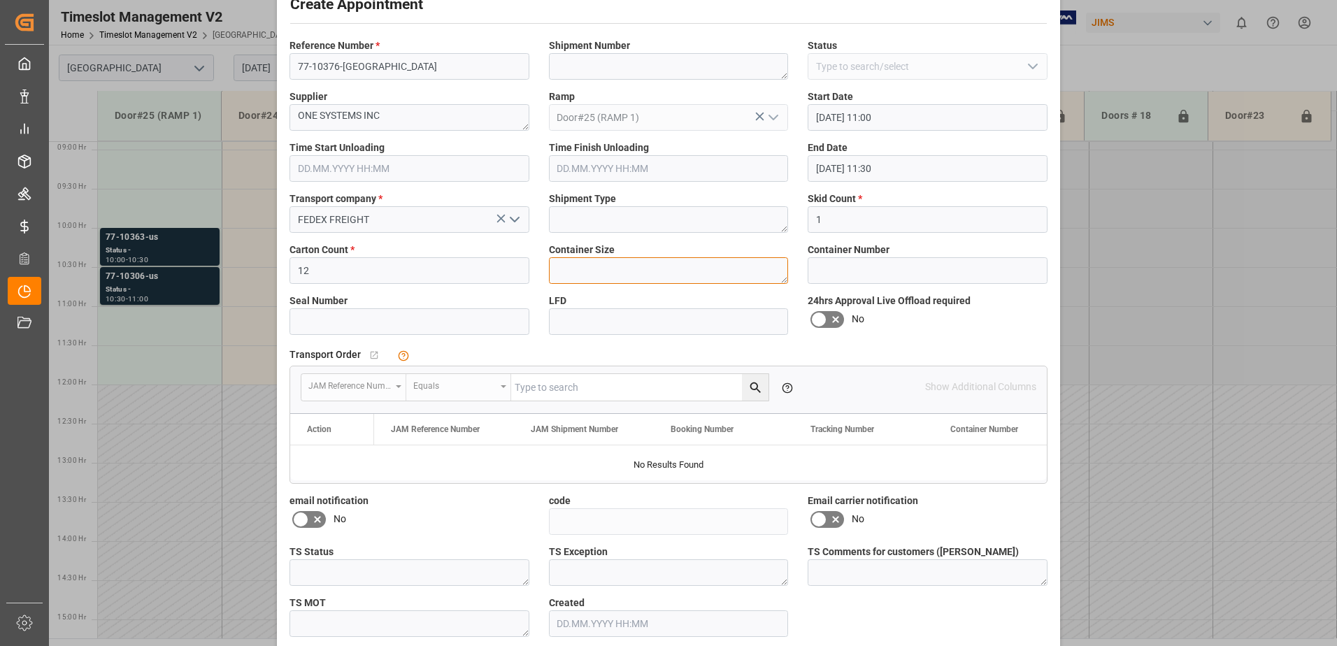
scroll to position [108, 0]
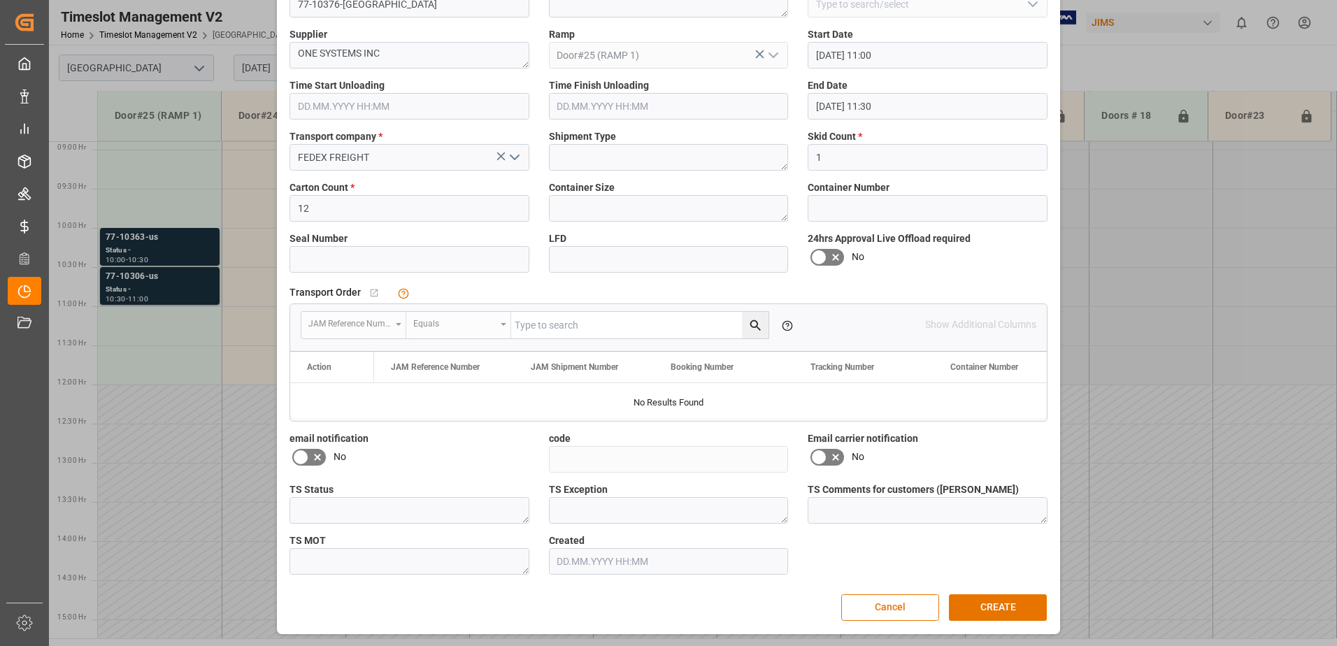
click at [838, 259] on icon at bounding box center [835, 257] width 17 height 17
click at [0, 0] on input "checkbox" at bounding box center [0, 0] width 0 height 0
click at [821, 256] on icon at bounding box center [818, 257] width 17 height 17
click at [0, 0] on input "checkbox" at bounding box center [0, 0] width 0 height 0
click at [306, 466] on label at bounding box center [308, 457] width 39 height 22
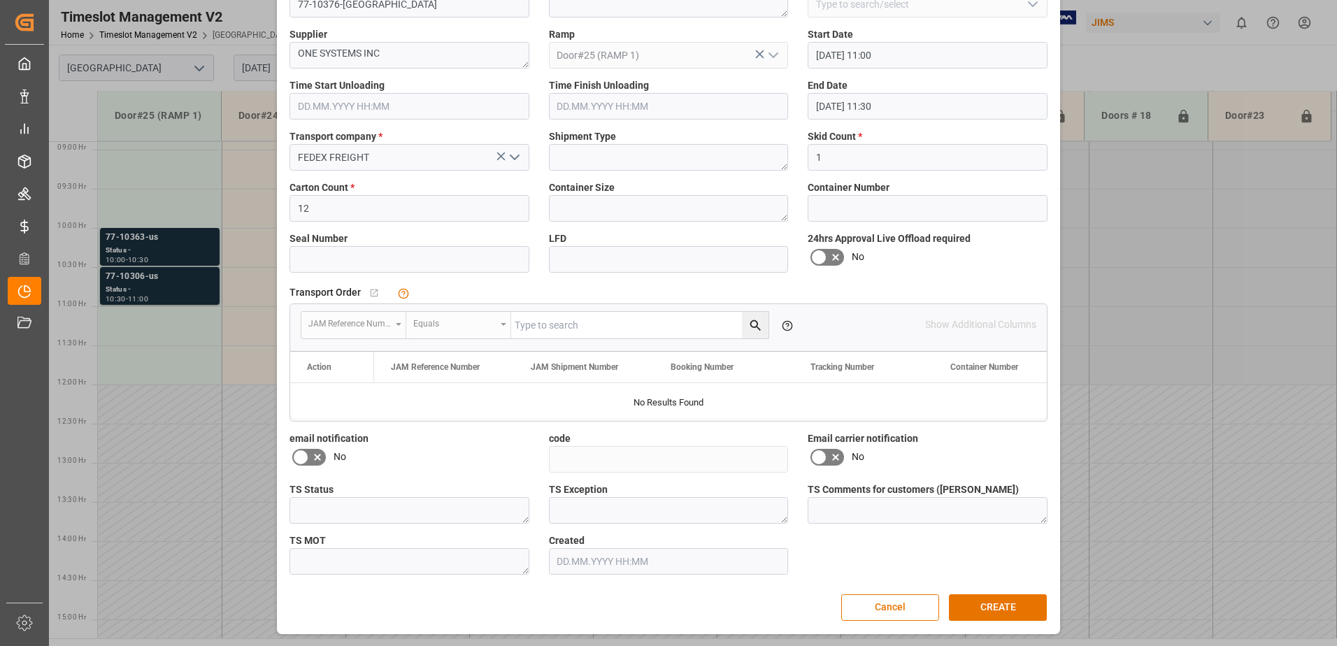
click at [0, 0] on input "checkbox" at bounding box center [0, 0] width 0 height 0
click at [316, 459] on icon at bounding box center [317, 457] width 17 height 17
click at [0, 0] on input "checkbox" at bounding box center [0, 0] width 0 height 0
click at [840, 457] on icon at bounding box center [835, 457] width 17 height 17
click at [0, 0] on input "checkbox" at bounding box center [0, 0] width 0 height 0
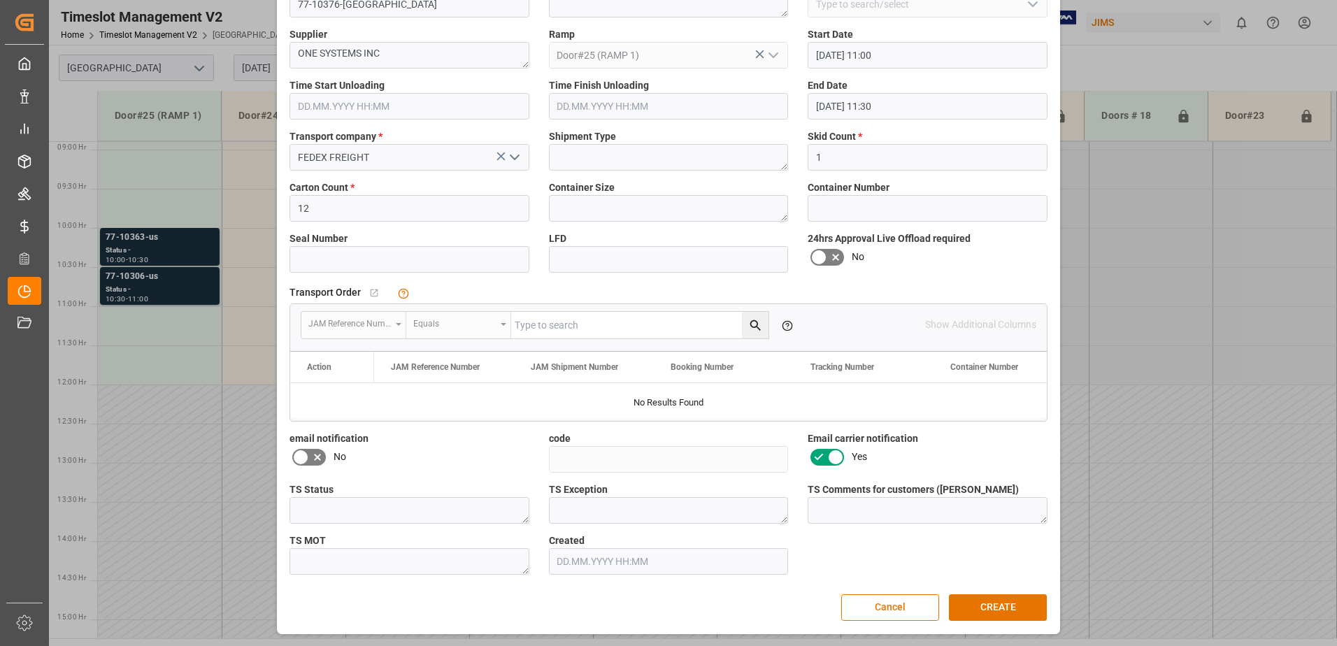
click at [821, 459] on icon at bounding box center [818, 457] width 17 height 17
click at [0, 0] on input "checkbox" at bounding box center [0, 0] width 0 height 0
drag, startPoint x: 315, startPoint y: 457, endPoint x: 678, endPoint y: 443, distance: 362.5
click at [315, 456] on icon at bounding box center [317, 457] width 17 height 17
click at [0, 0] on input "checkbox" at bounding box center [0, 0] width 0 height 0
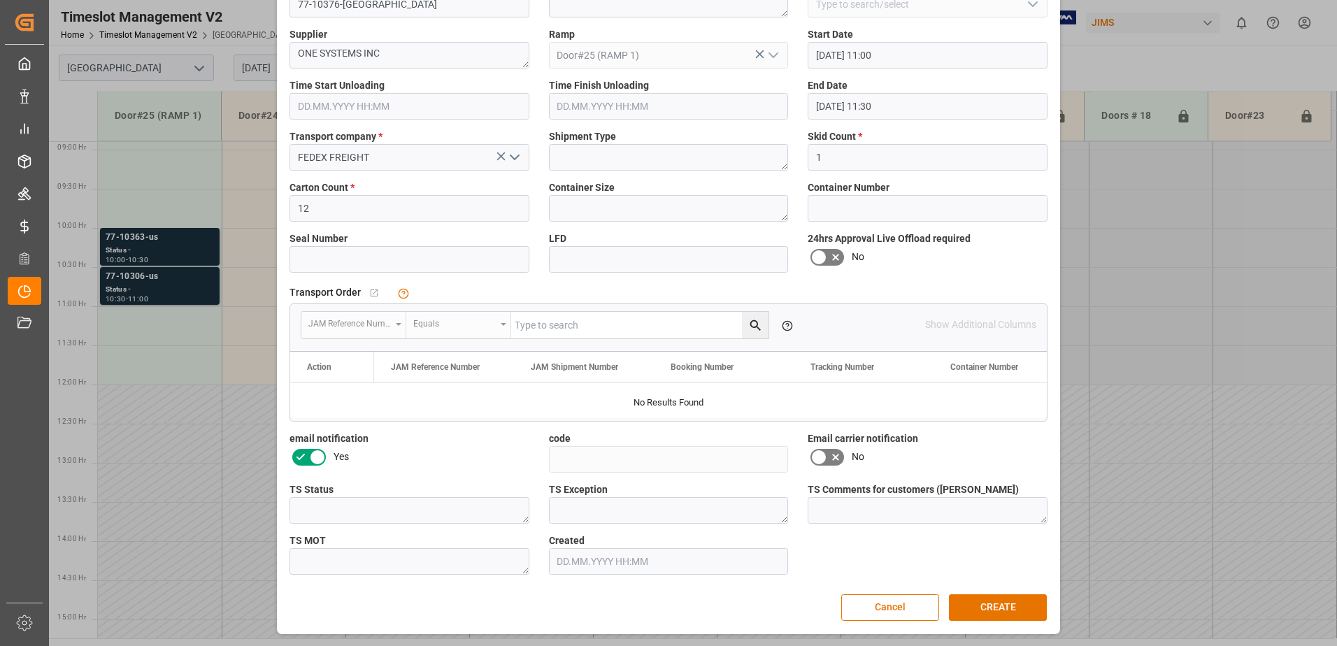
click at [822, 452] on icon at bounding box center [818, 457] width 17 height 17
click at [0, 0] on input "checkbox" at bounding box center [0, 0] width 0 height 0
click at [994, 602] on button "CREATE" at bounding box center [998, 607] width 98 height 27
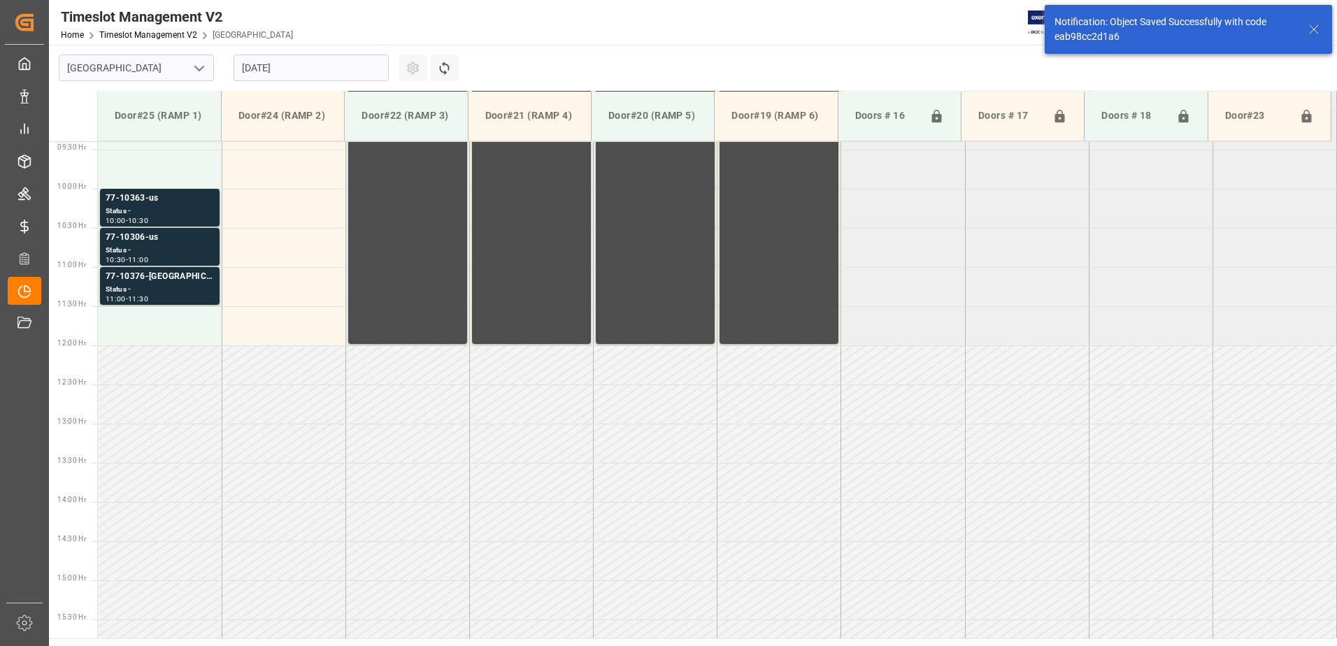
scroll to position [775, 0]
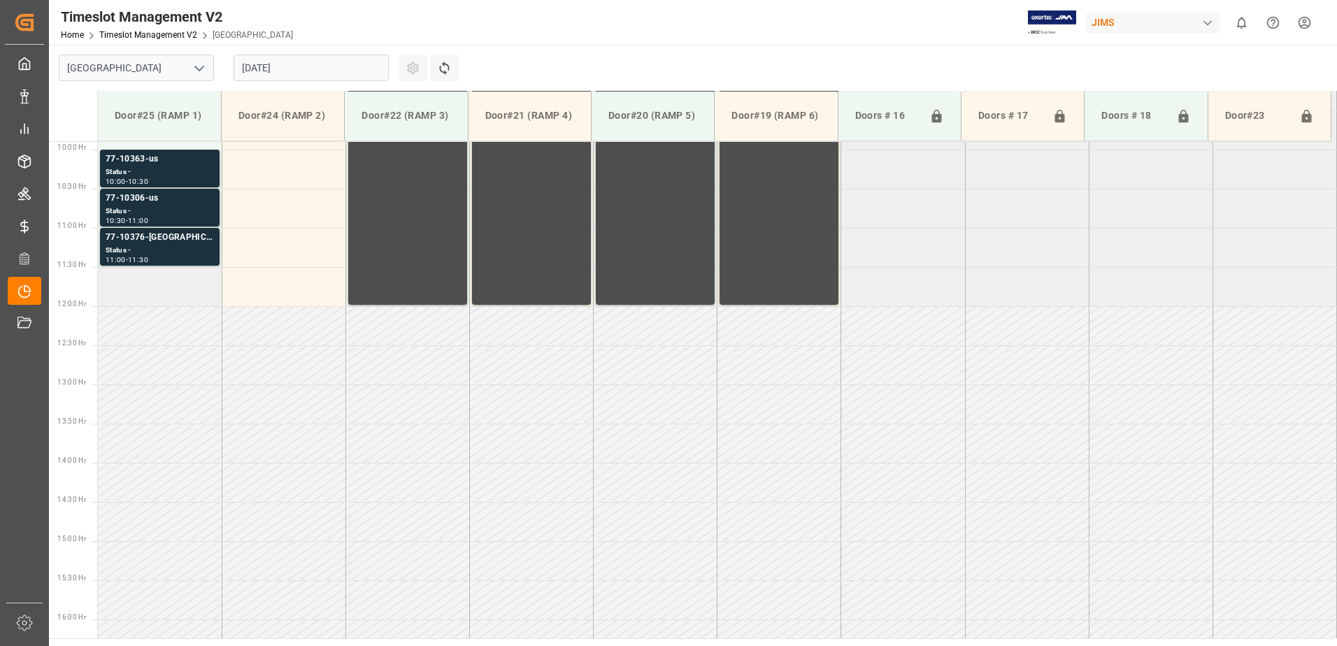
click at [167, 294] on td at bounding box center [160, 286] width 124 height 39
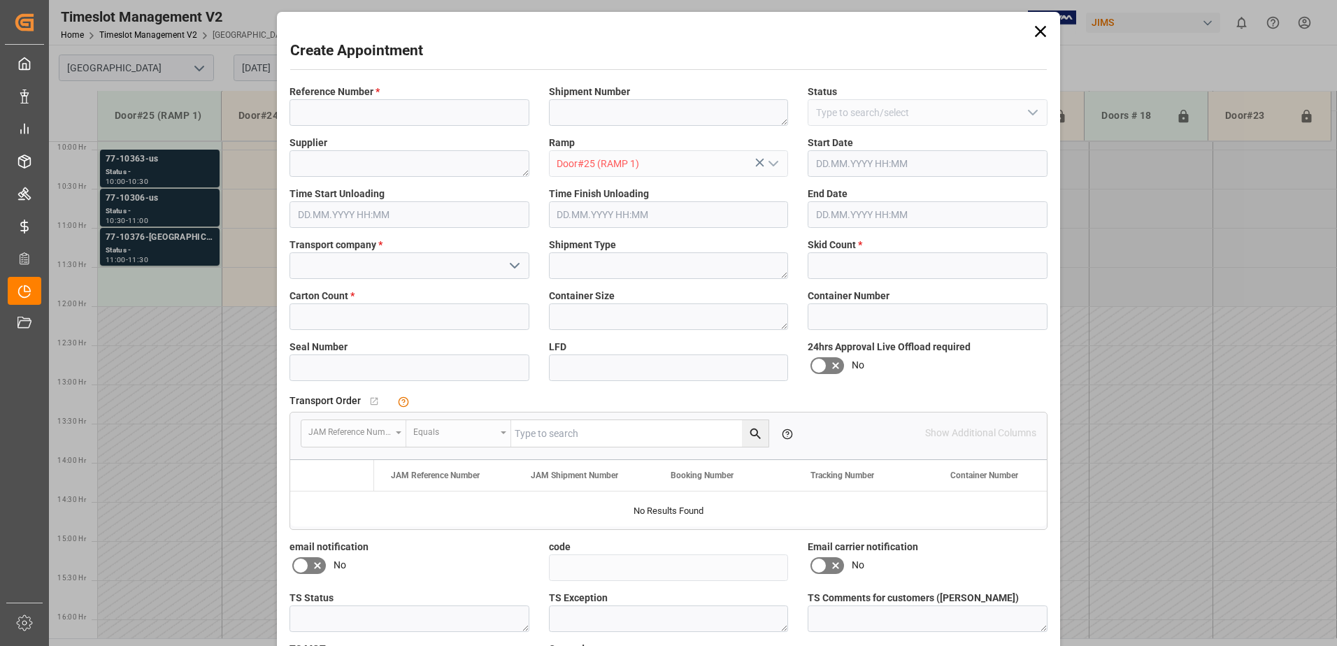
type input "13.08.2025 11:30"
type input "13.08.2025 12:00"
click at [366, 91] on span "Reference Number *" at bounding box center [334, 92] width 90 height 15
click at [353, 102] on input at bounding box center [409, 112] width 240 height 27
type input "77-10458-us"
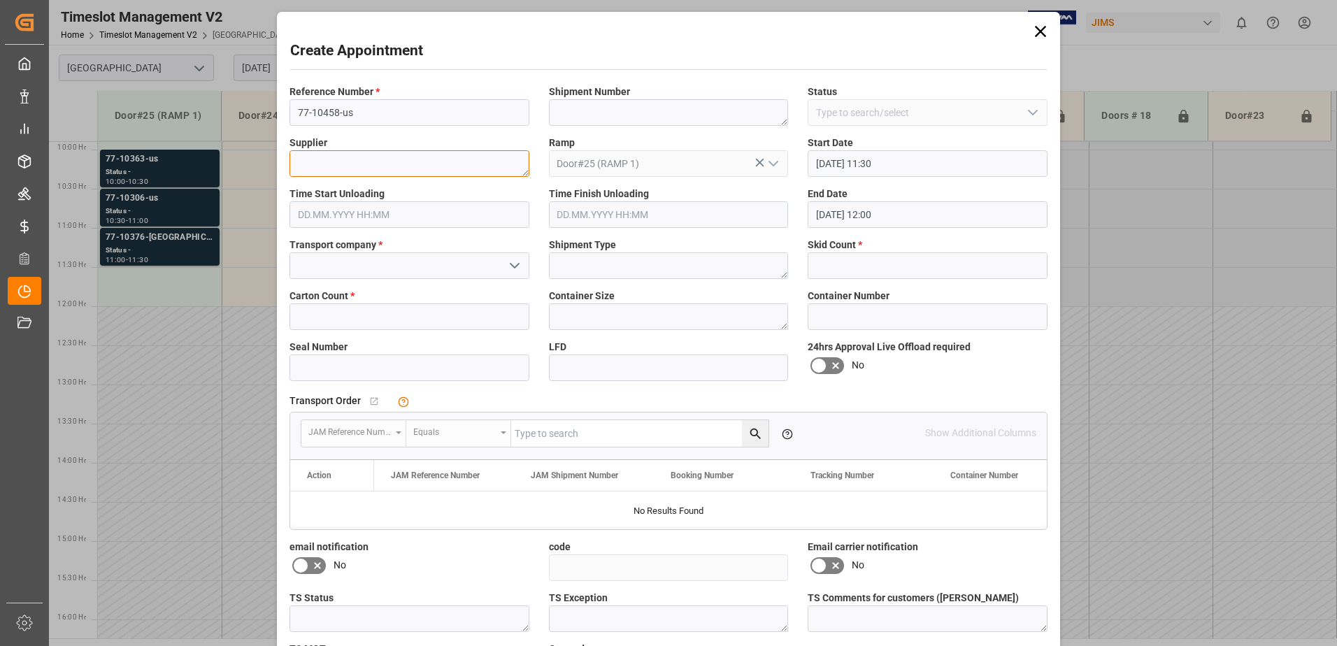
click at [368, 164] on textarea at bounding box center [409, 163] width 240 height 27
click at [379, 173] on textarea at bounding box center [409, 163] width 240 height 27
paste textarea "SIRIUS USA"
type textarea "SIRIUS USA"
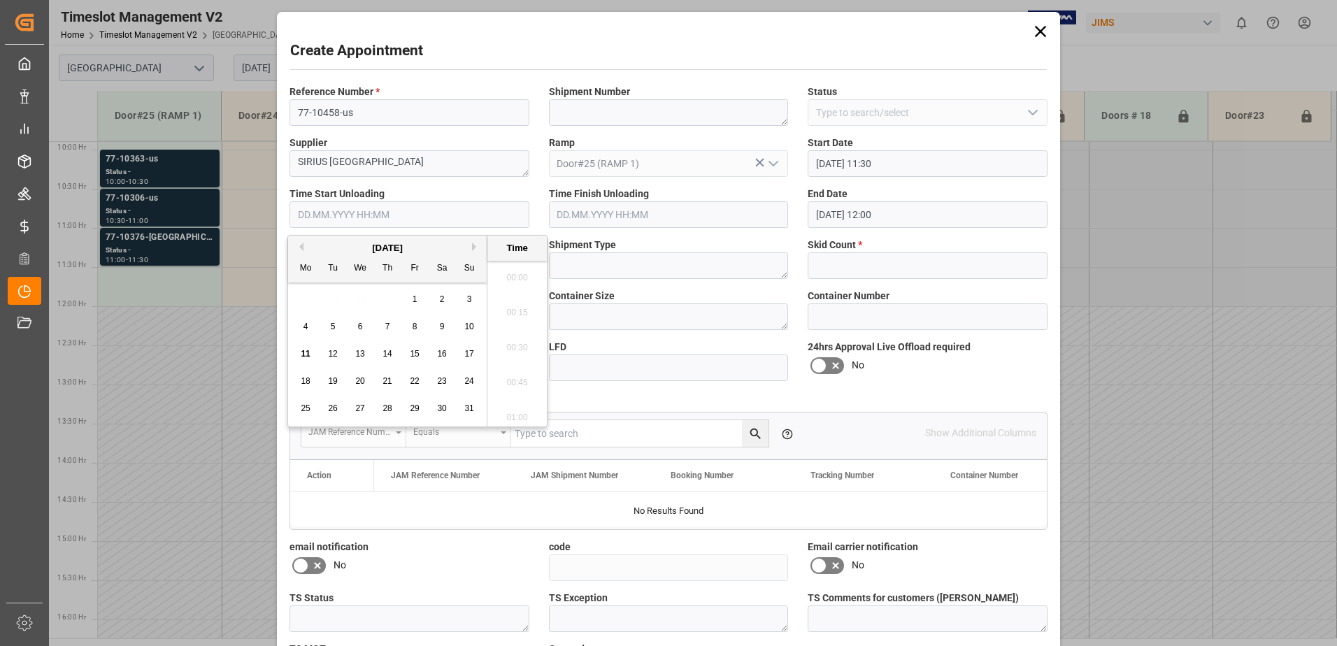
scroll to position [1159, 0]
click at [454, 154] on textarea "SIRIUS USA" at bounding box center [409, 163] width 240 height 27
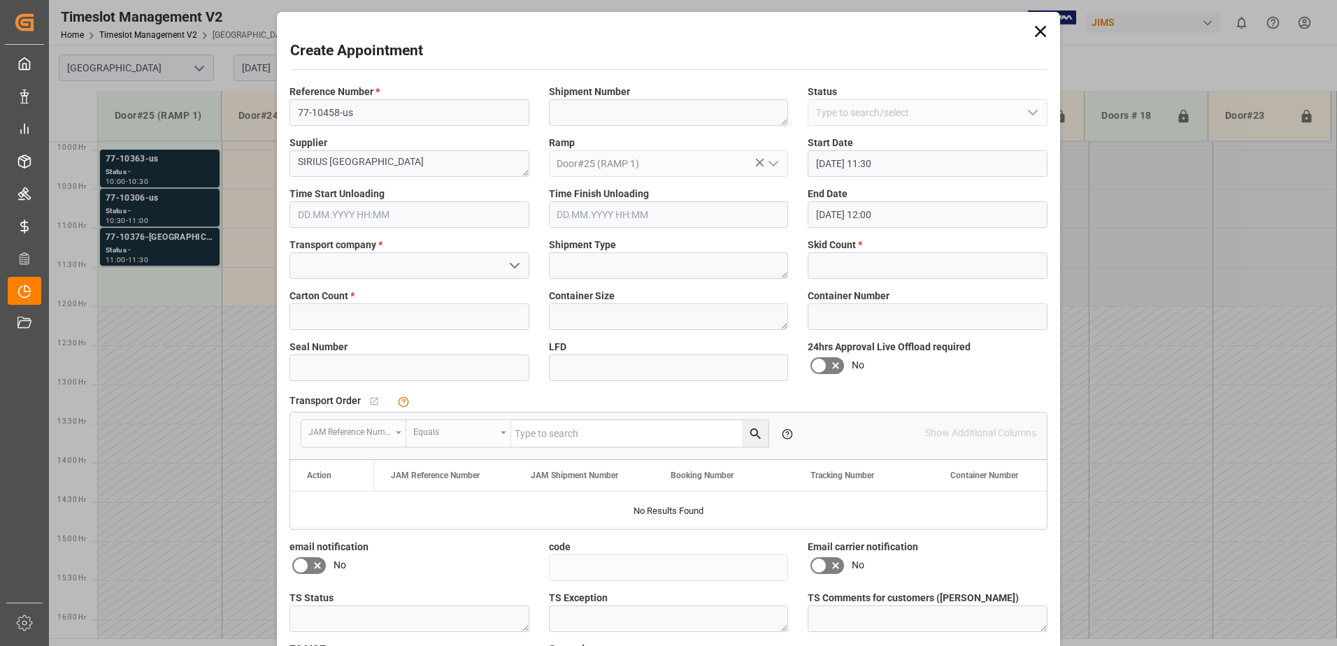
click at [510, 264] on polyline "open menu" at bounding box center [514, 266] width 8 height 4
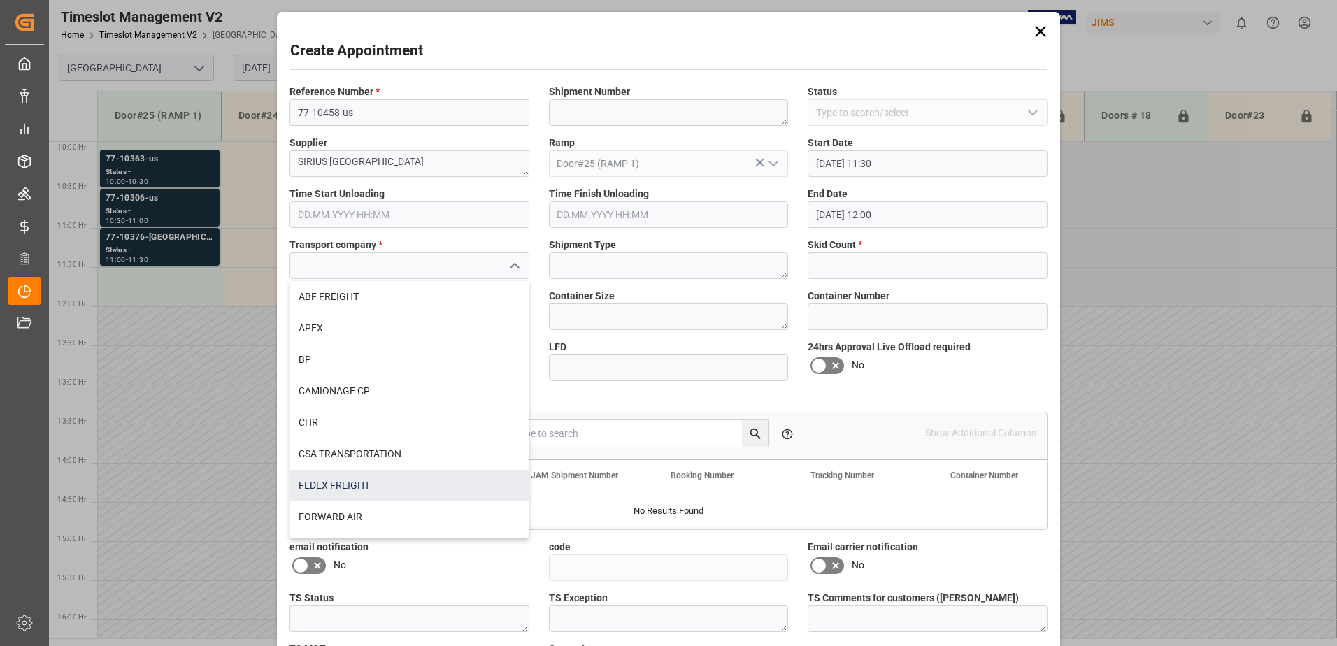
click at [370, 475] on div "FEDEX FREIGHT" at bounding box center [409, 485] width 238 height 31
type input "FEDEX FREIGHT"
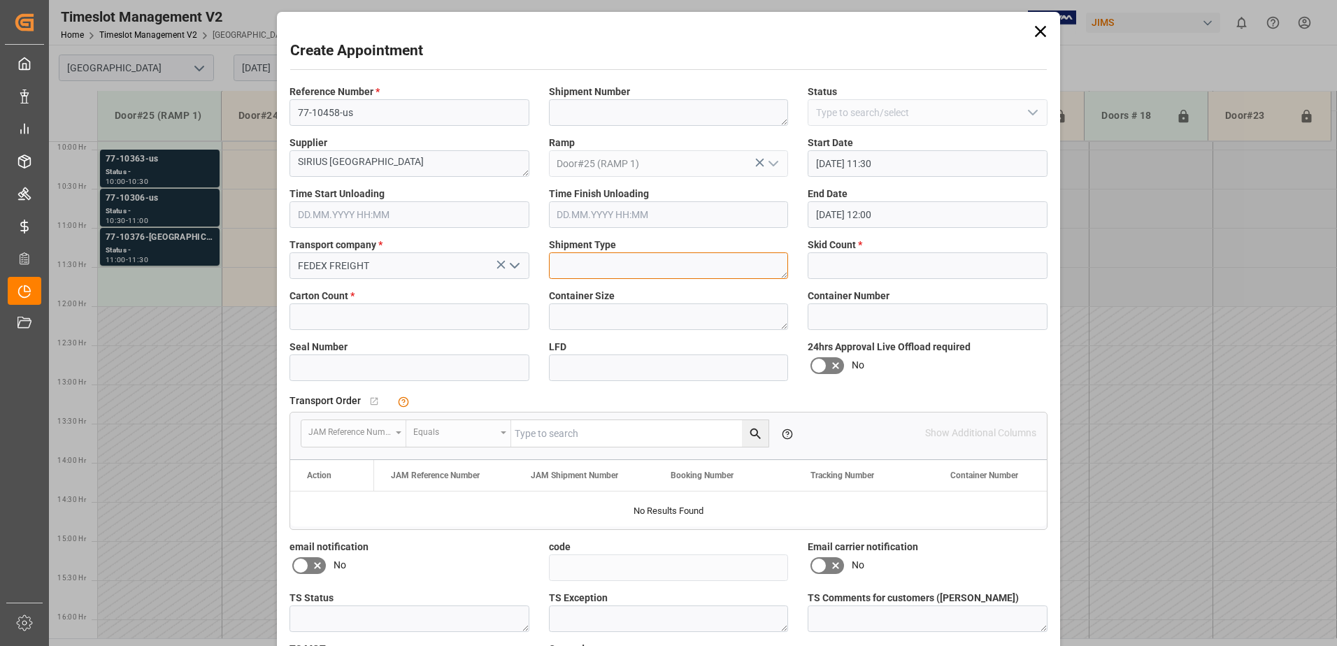
click at [617, 269] on textarea at bounding box center [669, 265] width 240 height 27
type input "1"
type input "17"
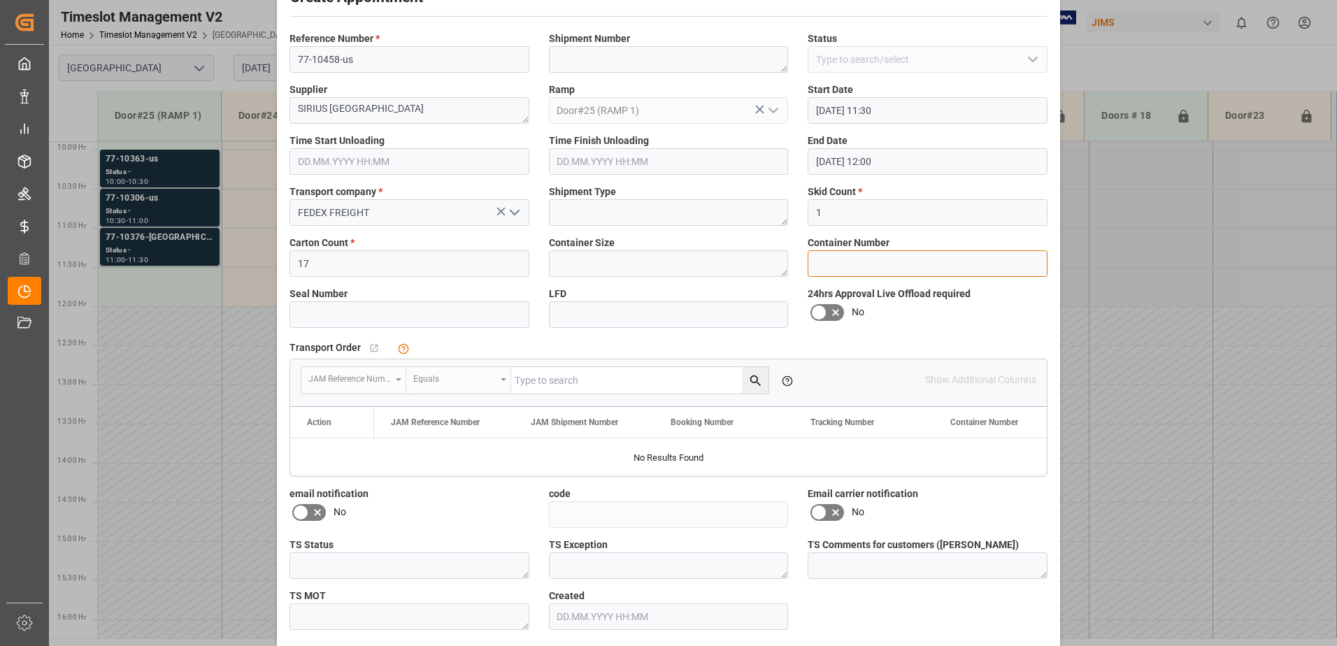
scroll to position [108, 0]
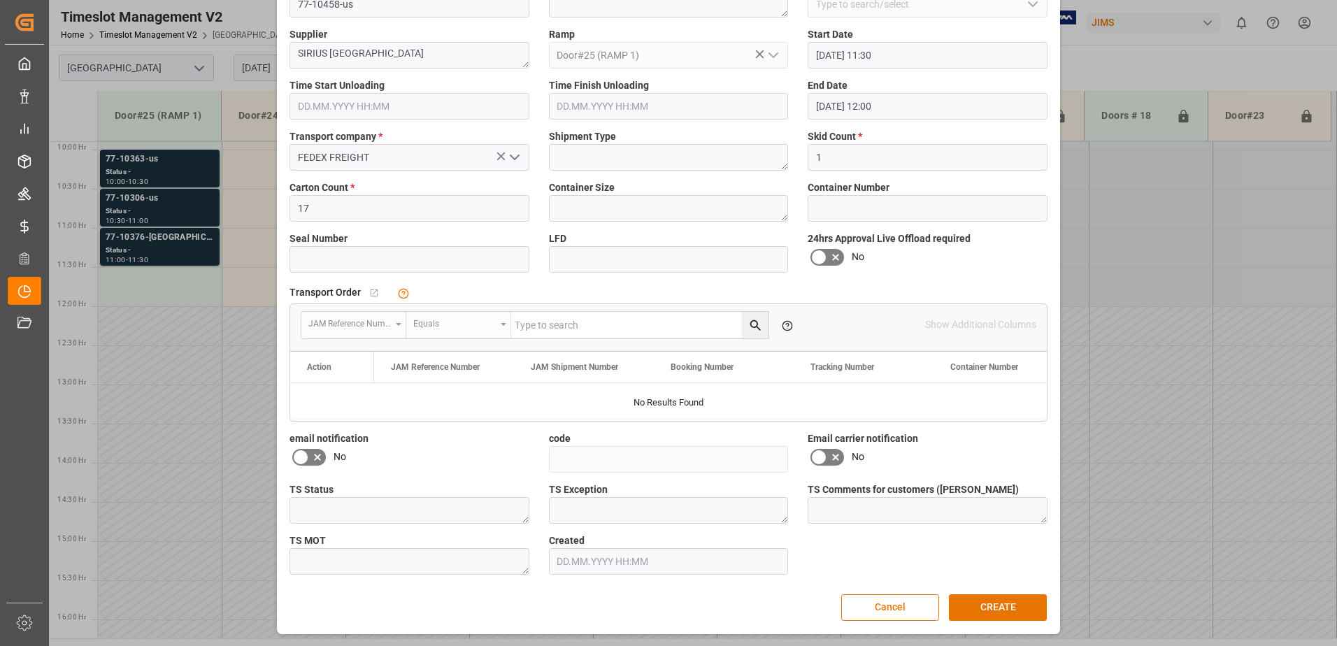
click at [314, 458] on icon at bounding box center [317, 457] width 7 height 7
click at [0, 0] on input "checkbox" at bounding box center [0, 0] width 0 height 0
drag, startPoint x: 820, startPoint y: 453, endPoint x: 896, endPoint y: 520, distance: 101.1
click at [822, 453] on icon at bounding box center [818, 457] width 17 height 17
click at [0, 0] on input "checkbox" at bounding box center [0, 0] width 0 height 0
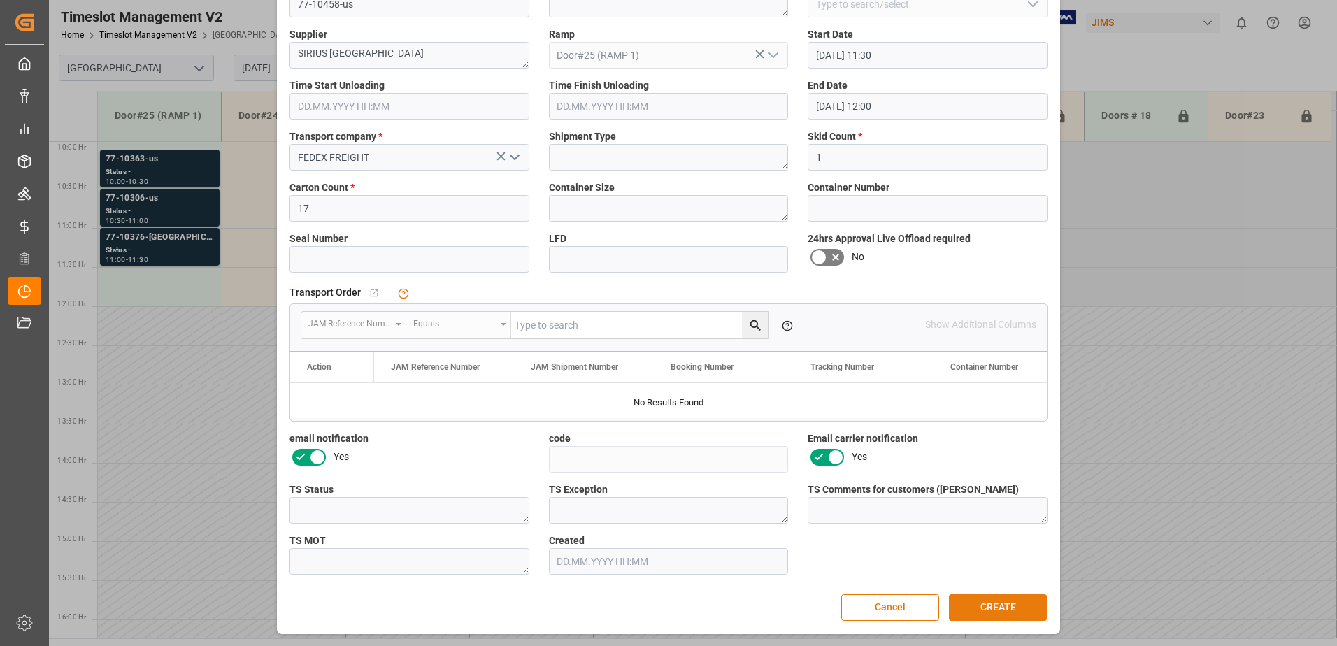
click at [954, 600] on button "CREATE" at bounding box center [998, 607] width 98 height 27
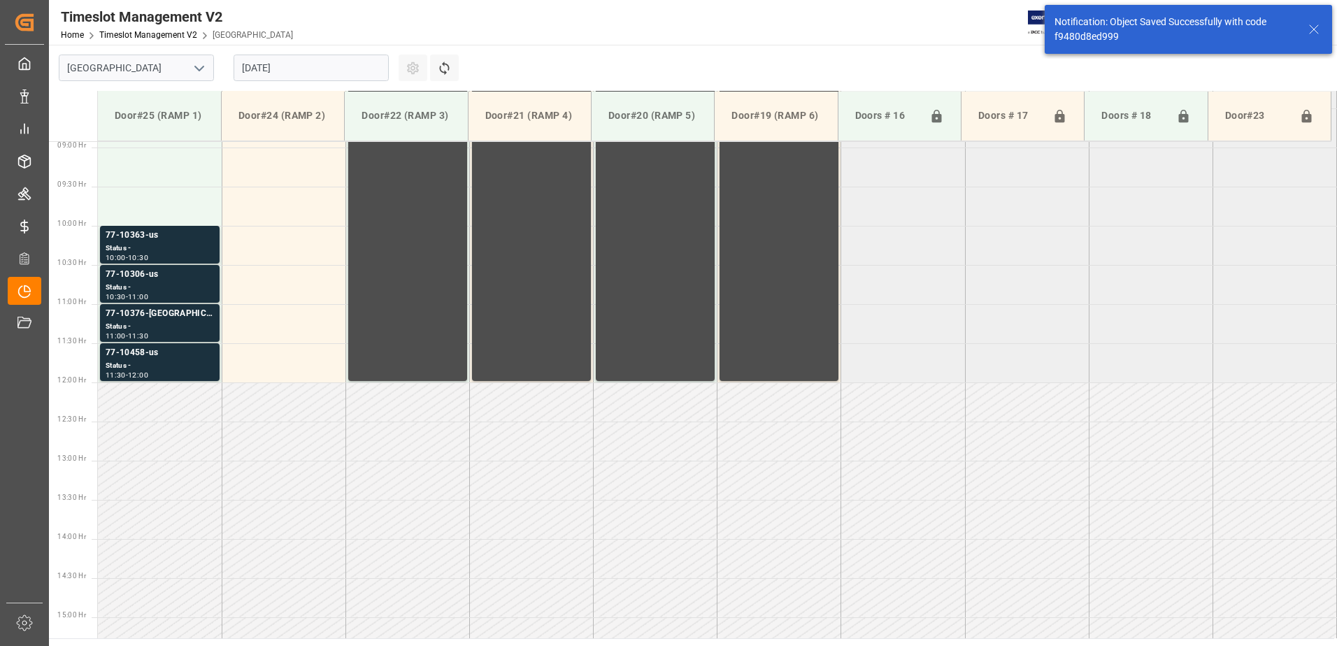
scroll to position [775, 0]
